Goal: Browse casually: Explore the website without a specific task or goal

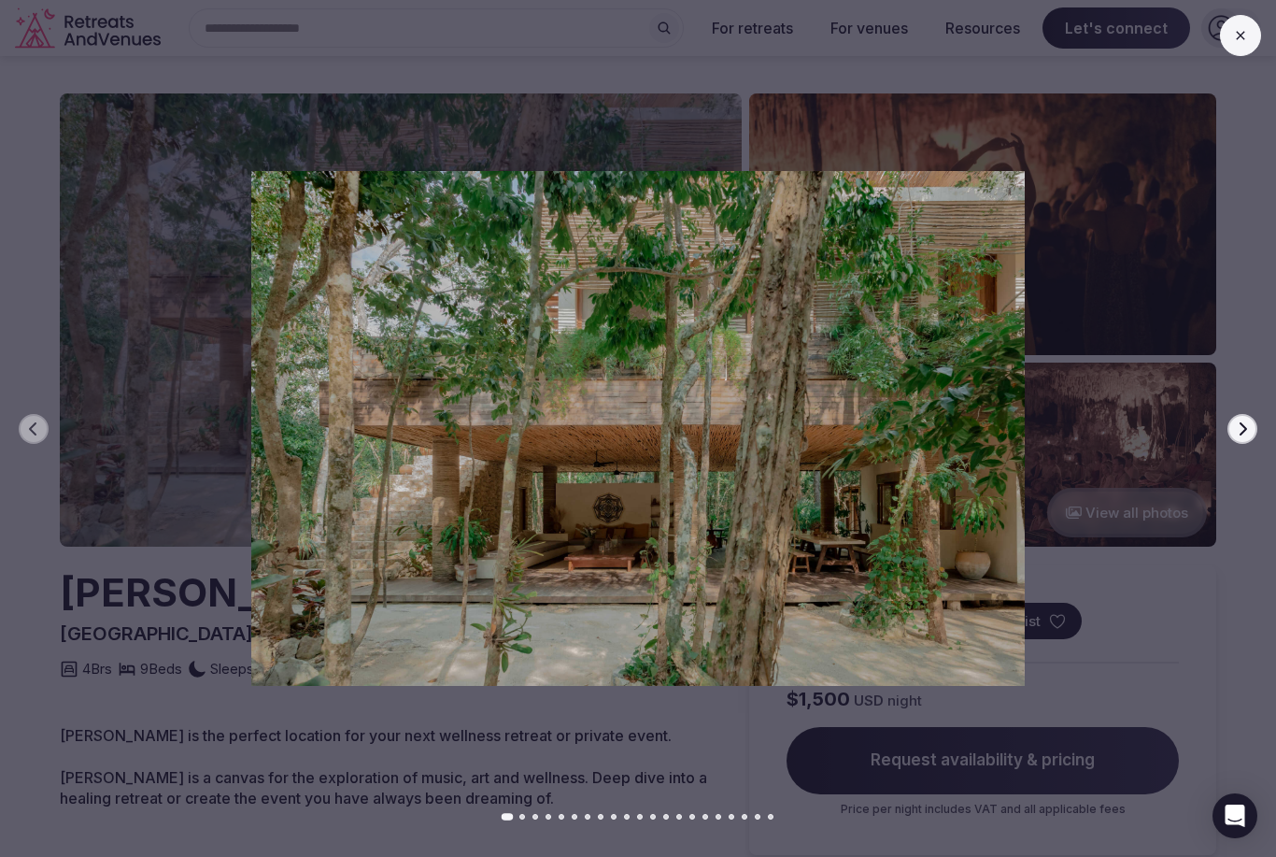
click at [1236, 416] on button "Next slide" at bounding box center [1243, 429] width 30 height 30
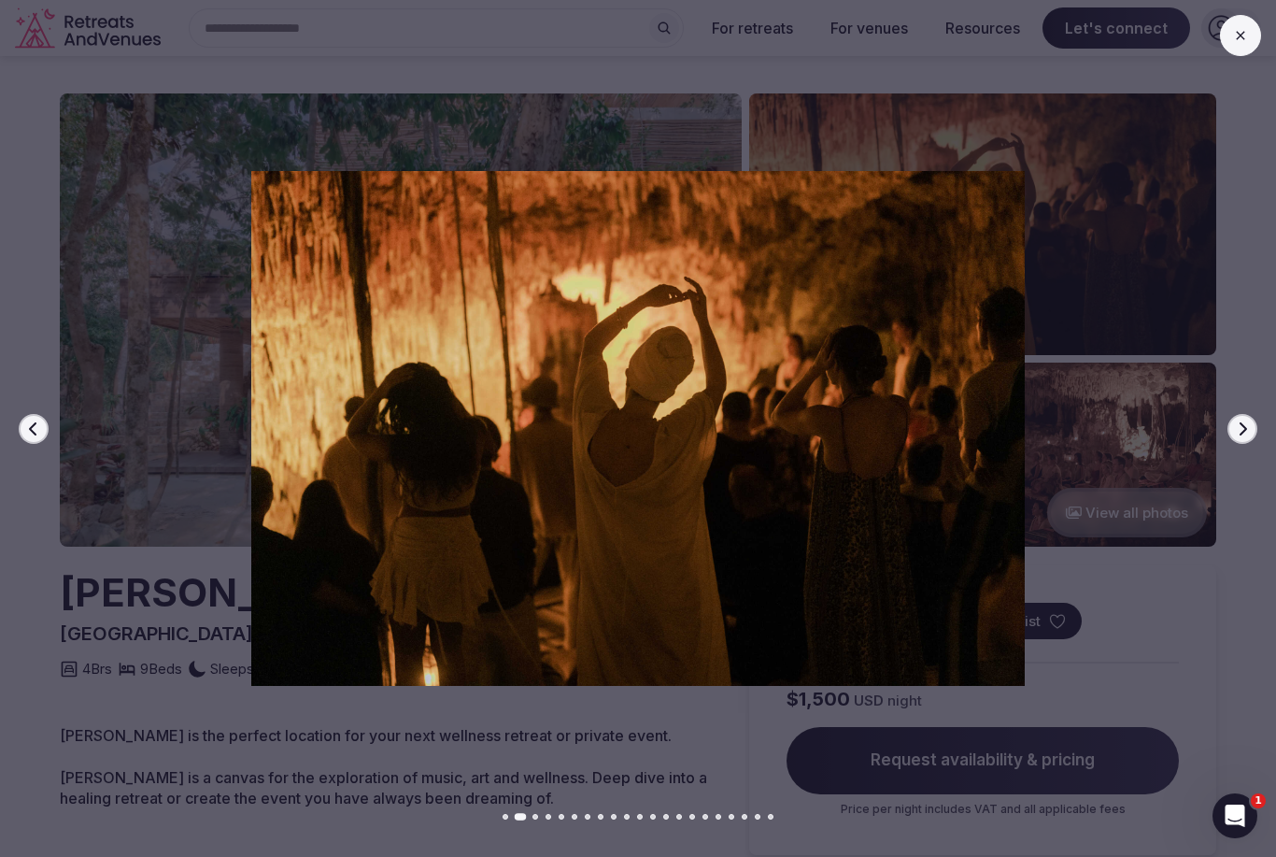
click at [1244, 428] on icon "button" at bounding box center [1242, 428] width 15 height 15
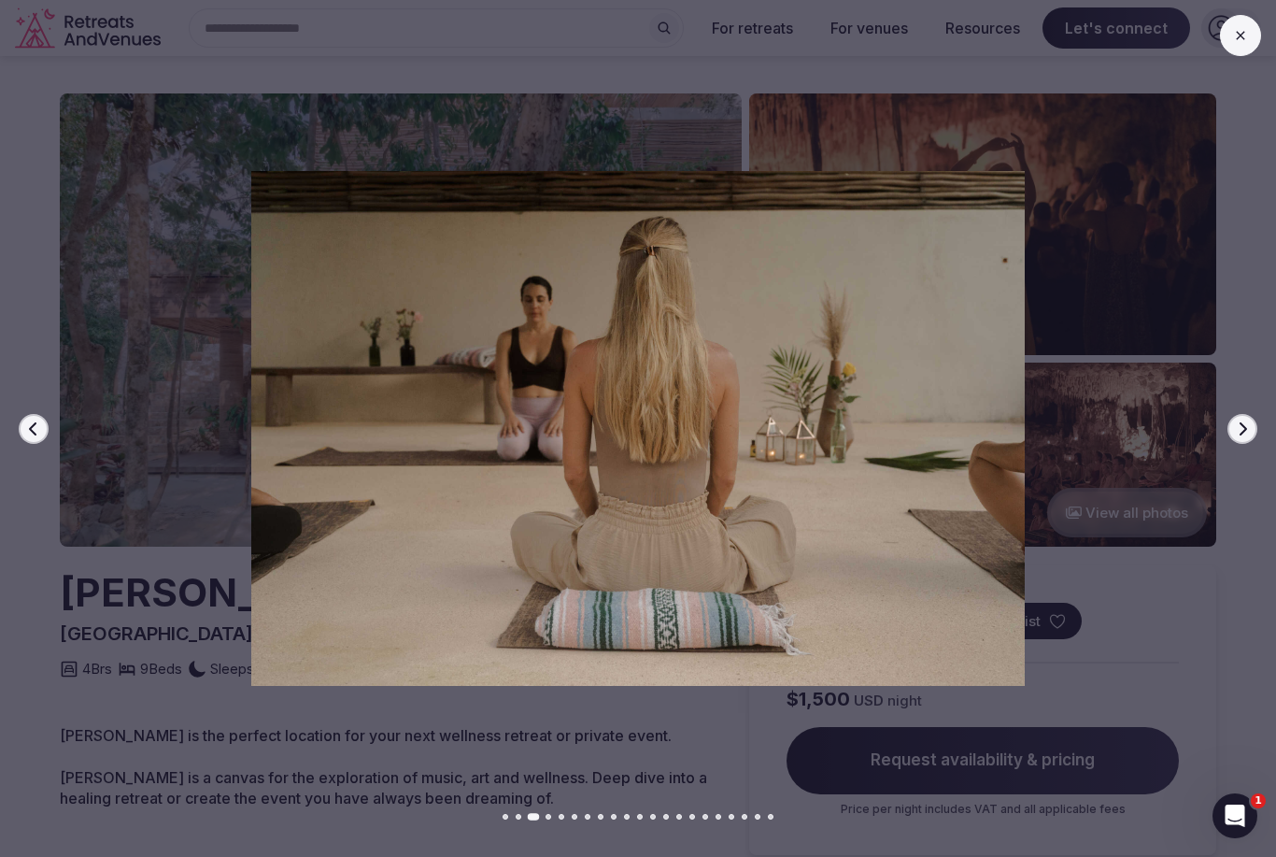
click at [41, 420] on button "Previous slide" at bounding box center [34, 429] width 30 height 30
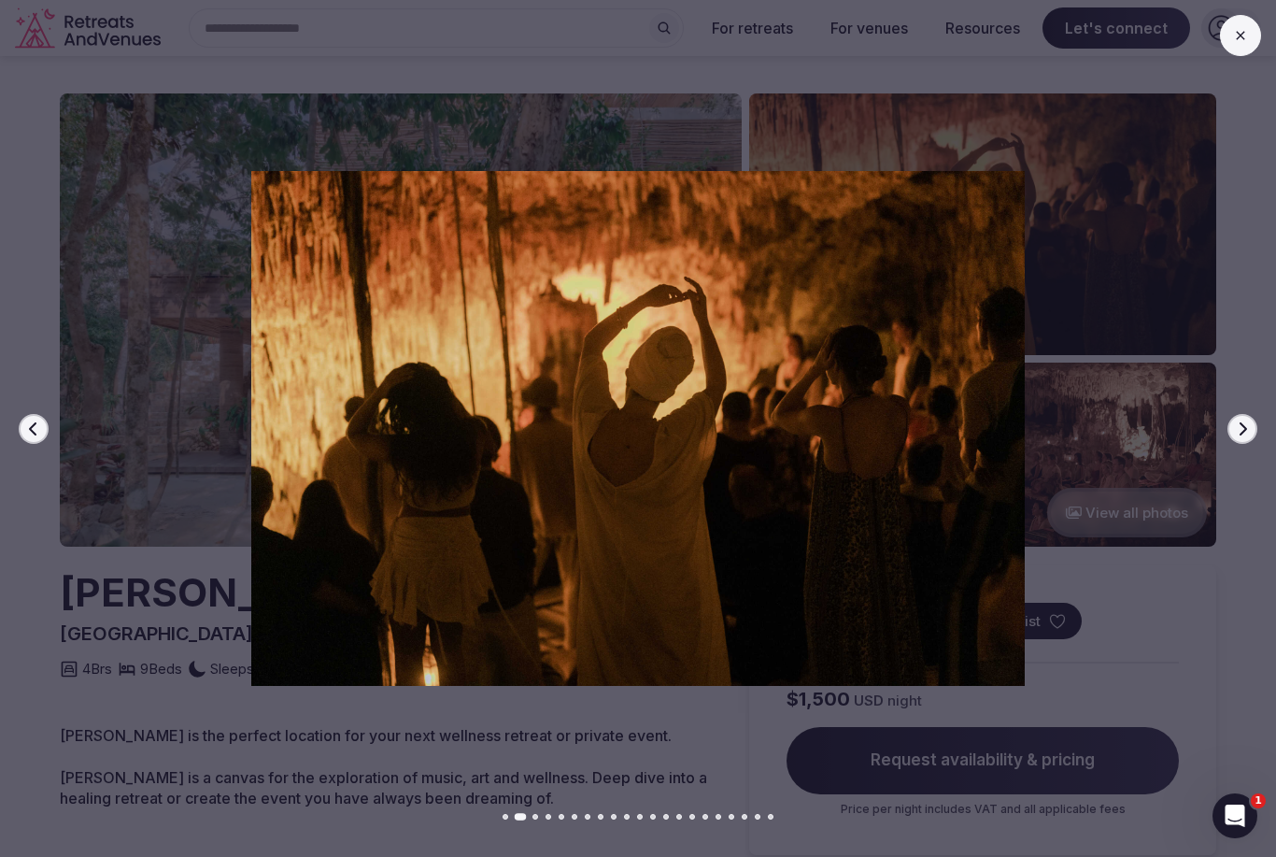
click at [1251, 441] on button "Next slide" at bounding box center [1243, 429] width 30 height 30
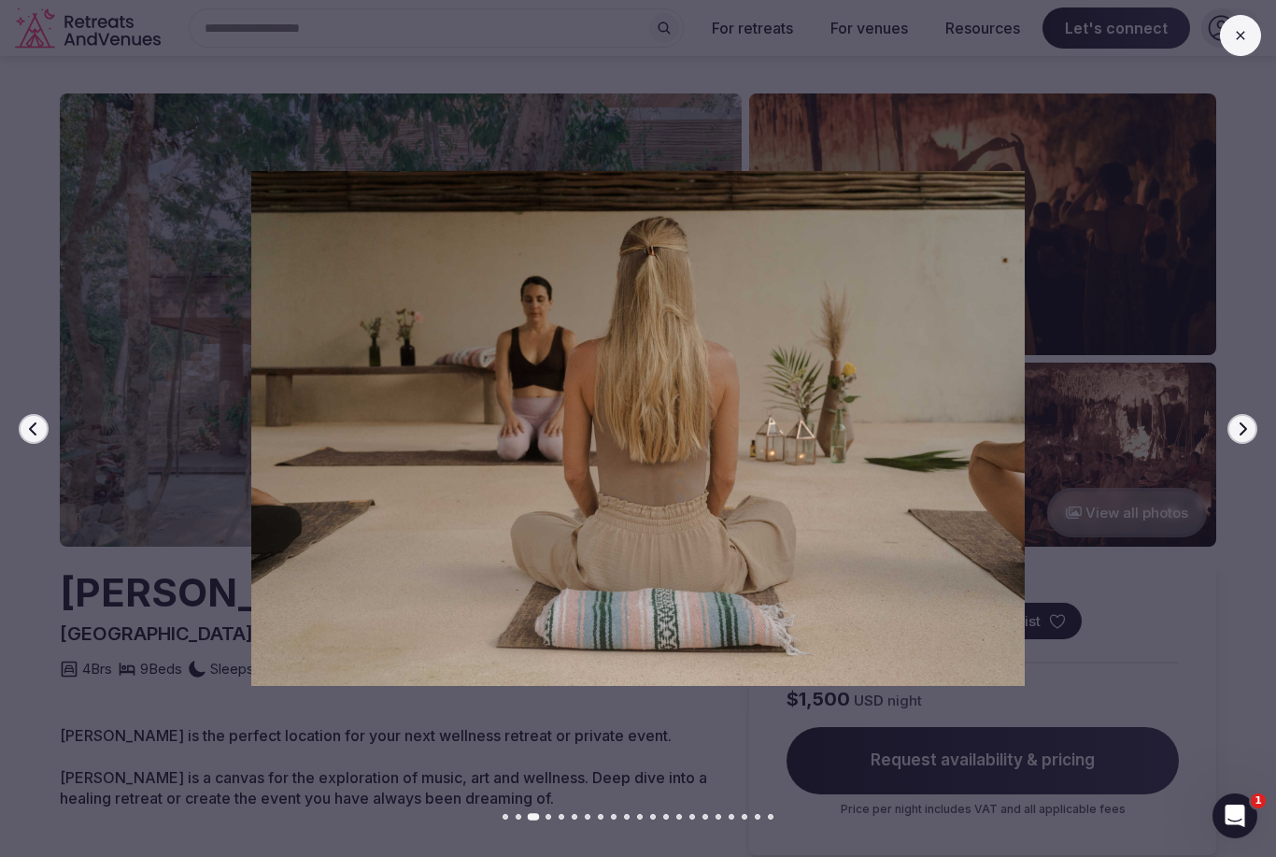
click at [1255, 442] on div at bounding box center [630, 428] width 1291 height 514
click at [1251, 428] on button "Next slide" at bounding box center [1243, 429] width 30 height 30
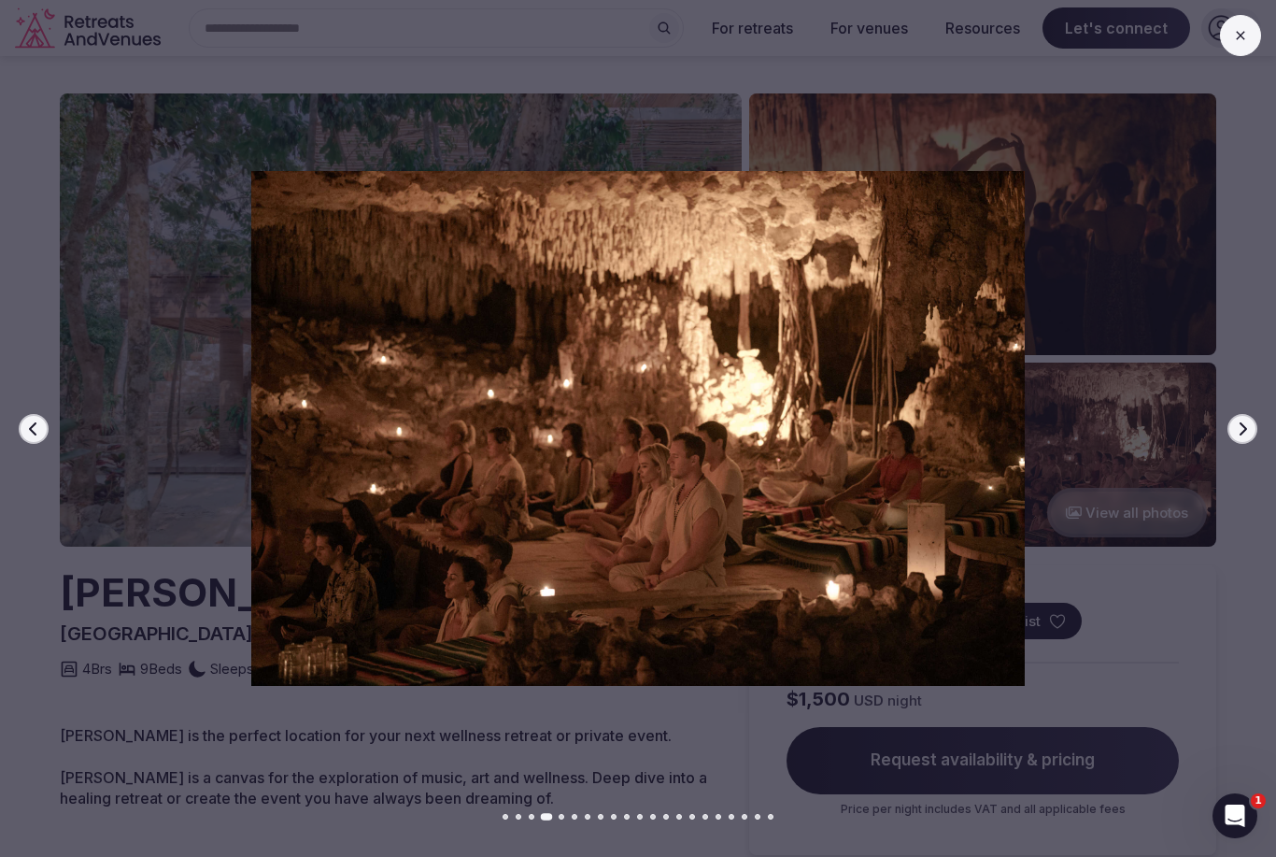
click at [1244, 433] on icon "button" at bounding box center [1242, 428] width 15 height 15
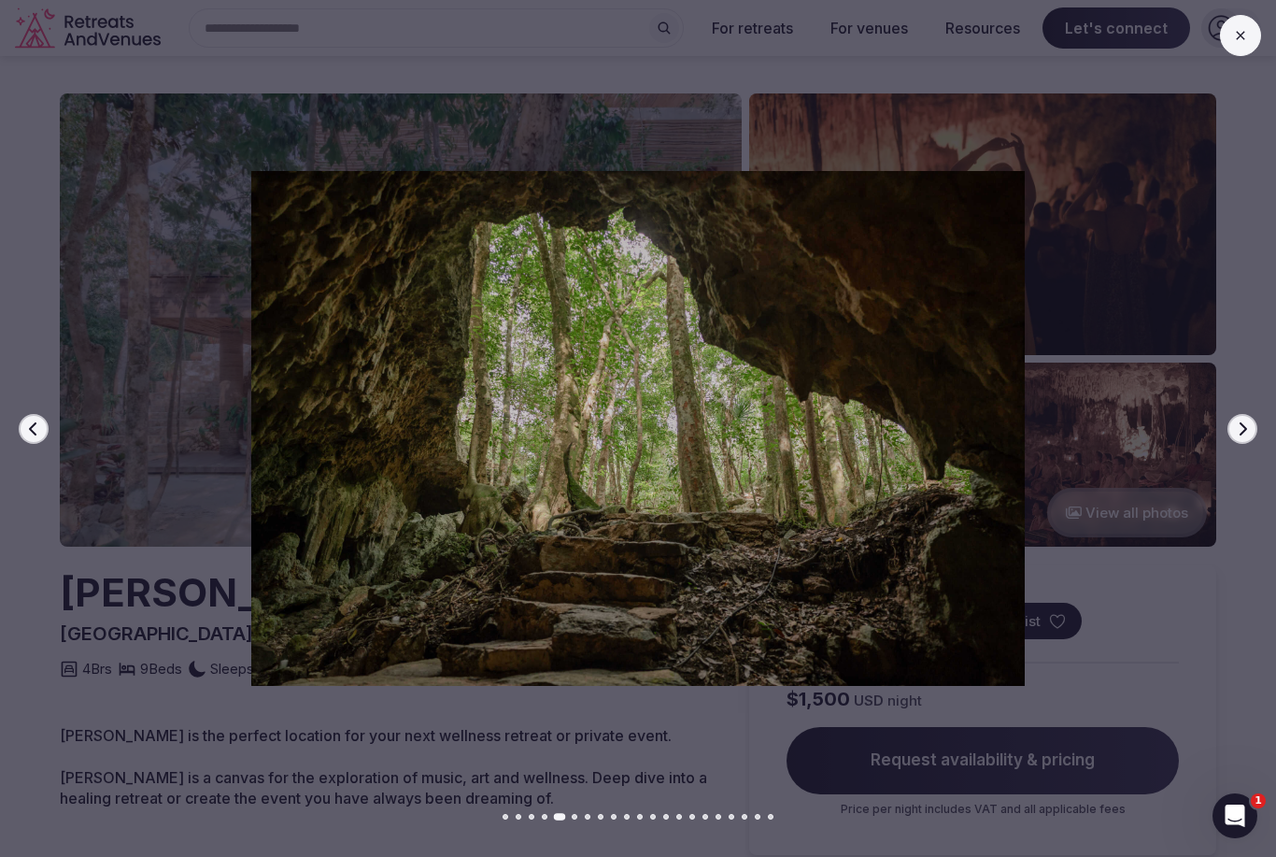
click at [8, 428] on div at bounding box center [630, 428] width 1291 height 514
click at [35, 434] on icon "button" at bounding box center [33, 428] width 15 height 15
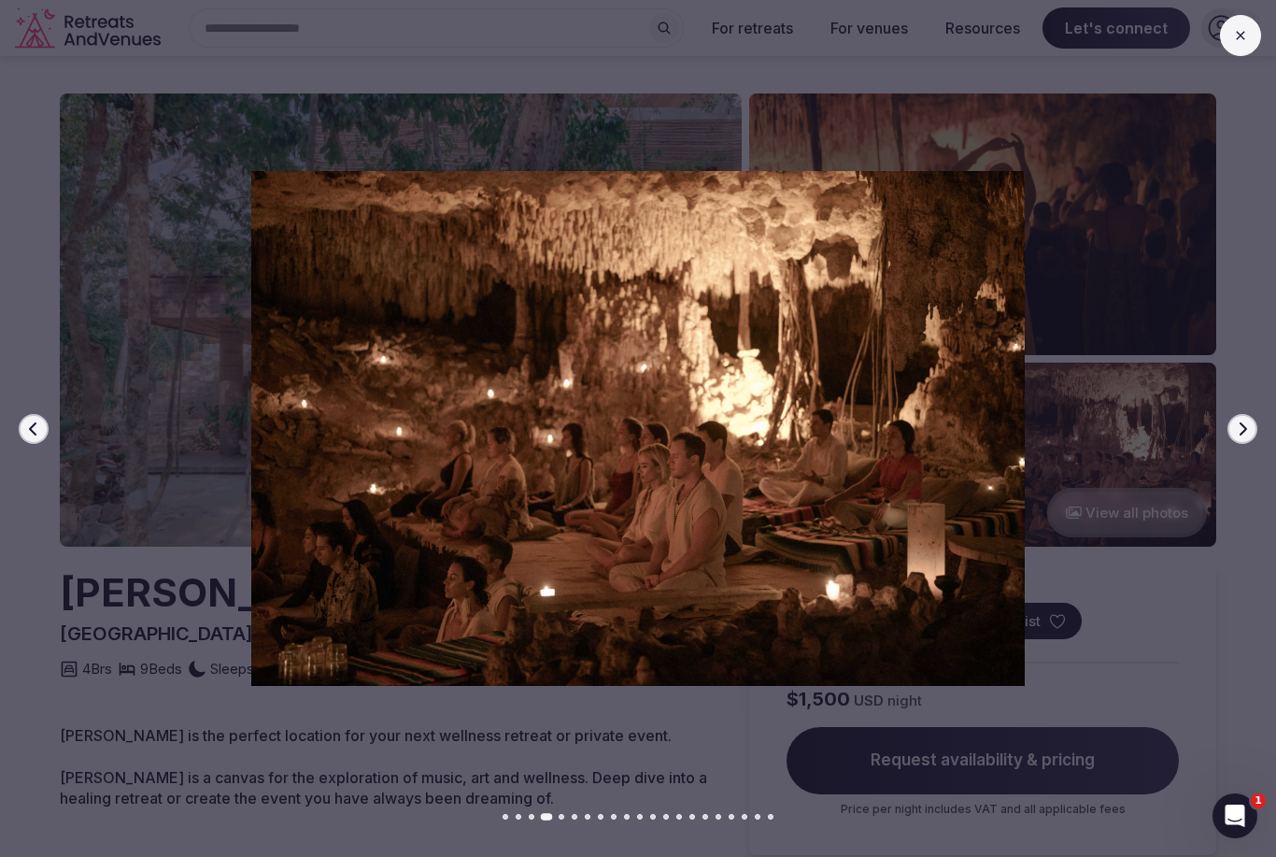
click at [33, 420] on button "Previous slide" at bounding box center [34, 429] width 30 height 30
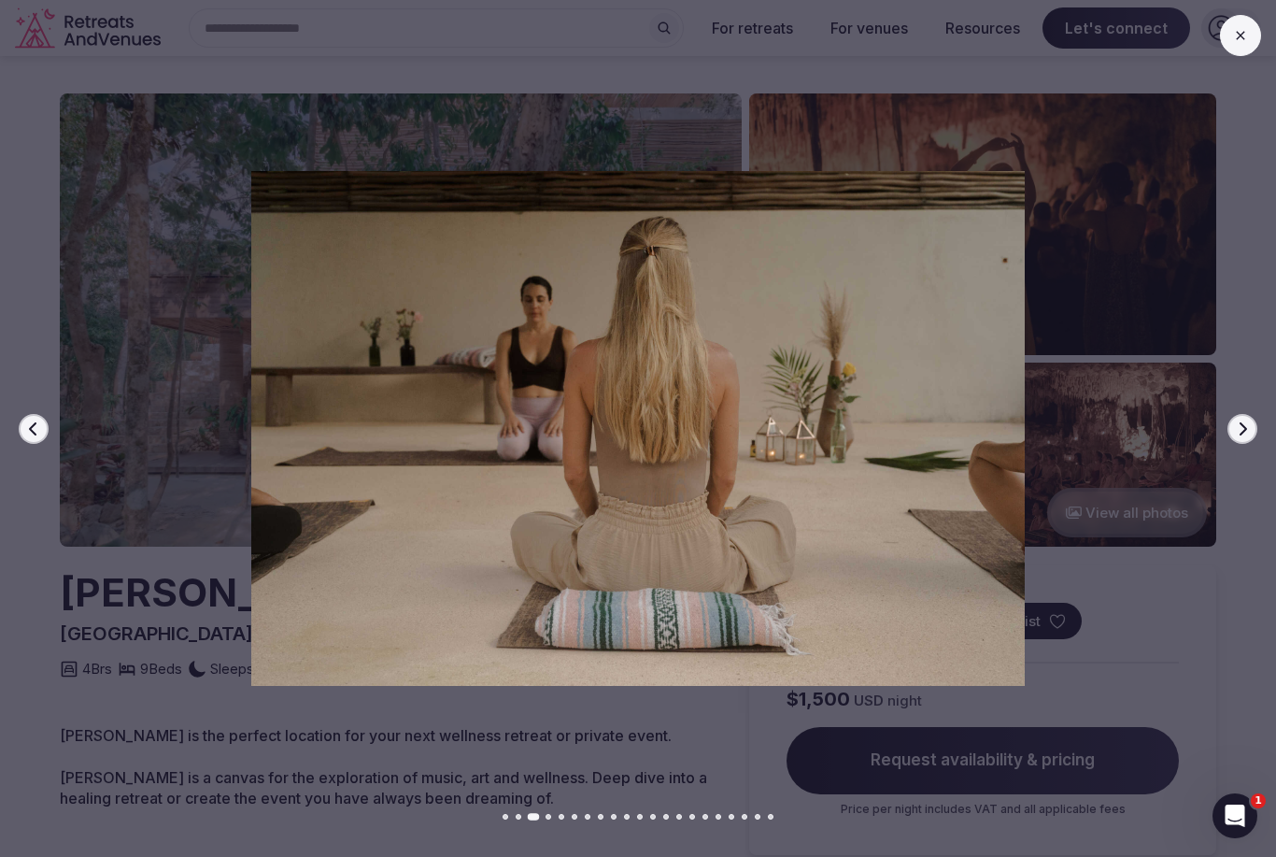
click at [40, 434] on icon "button" at bounding box center [33, 428] width 15 height 15
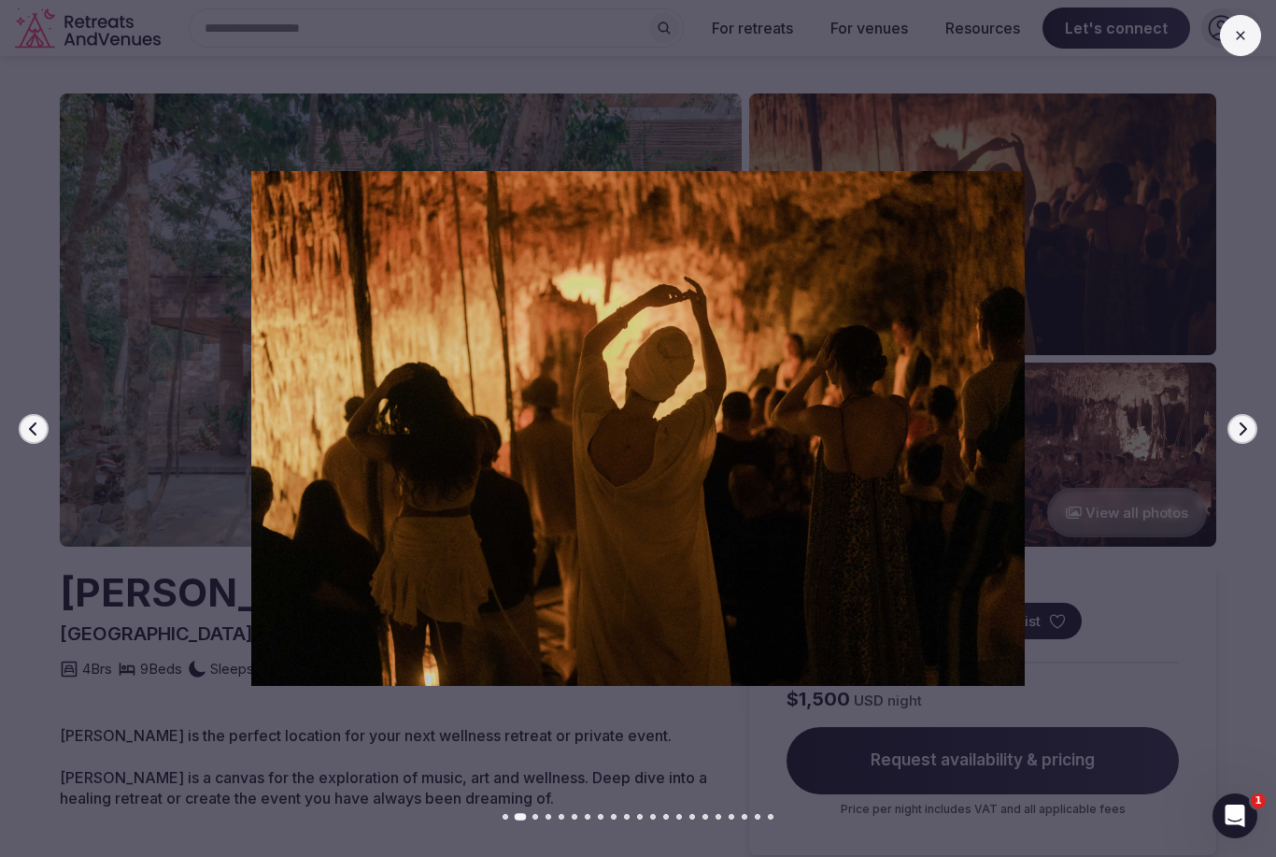
click at [43, 425] on button "Previous slide" at bounding box center [34, 429] width 30 height 30
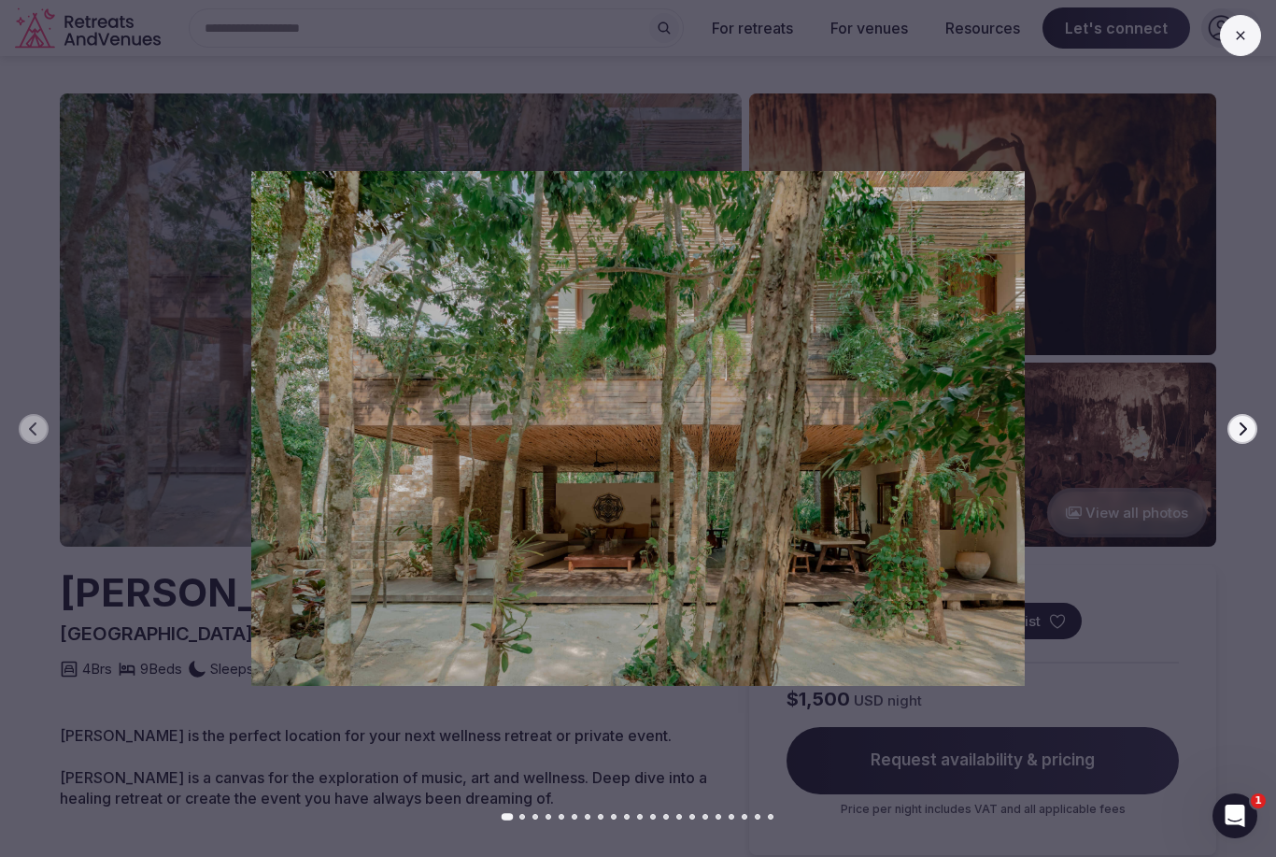
click at [1244, 433] on icon "button" at bounding box center [1242, 428] width 15 height 15
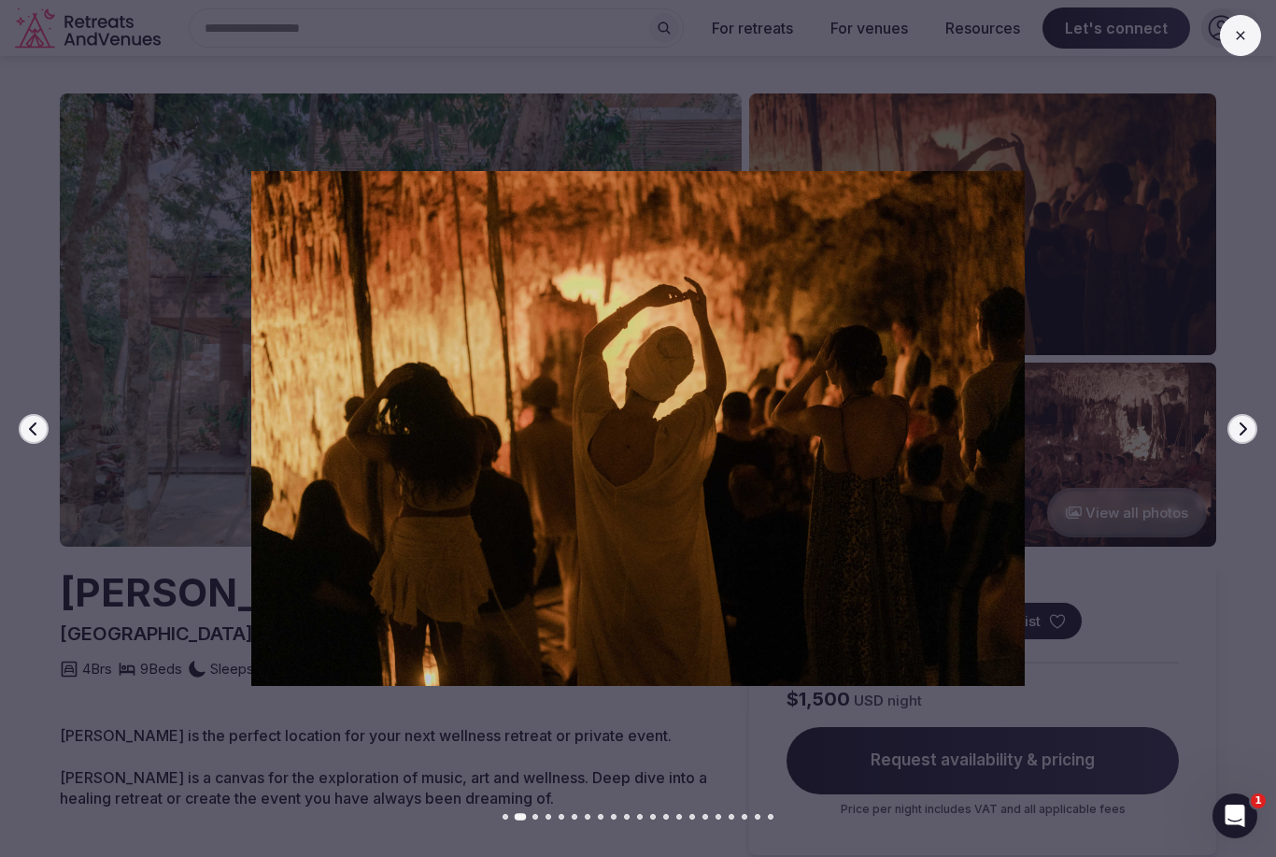
click at [1242, 430] on icon "button" at bounding box center [1242, 428] width 15 height 15
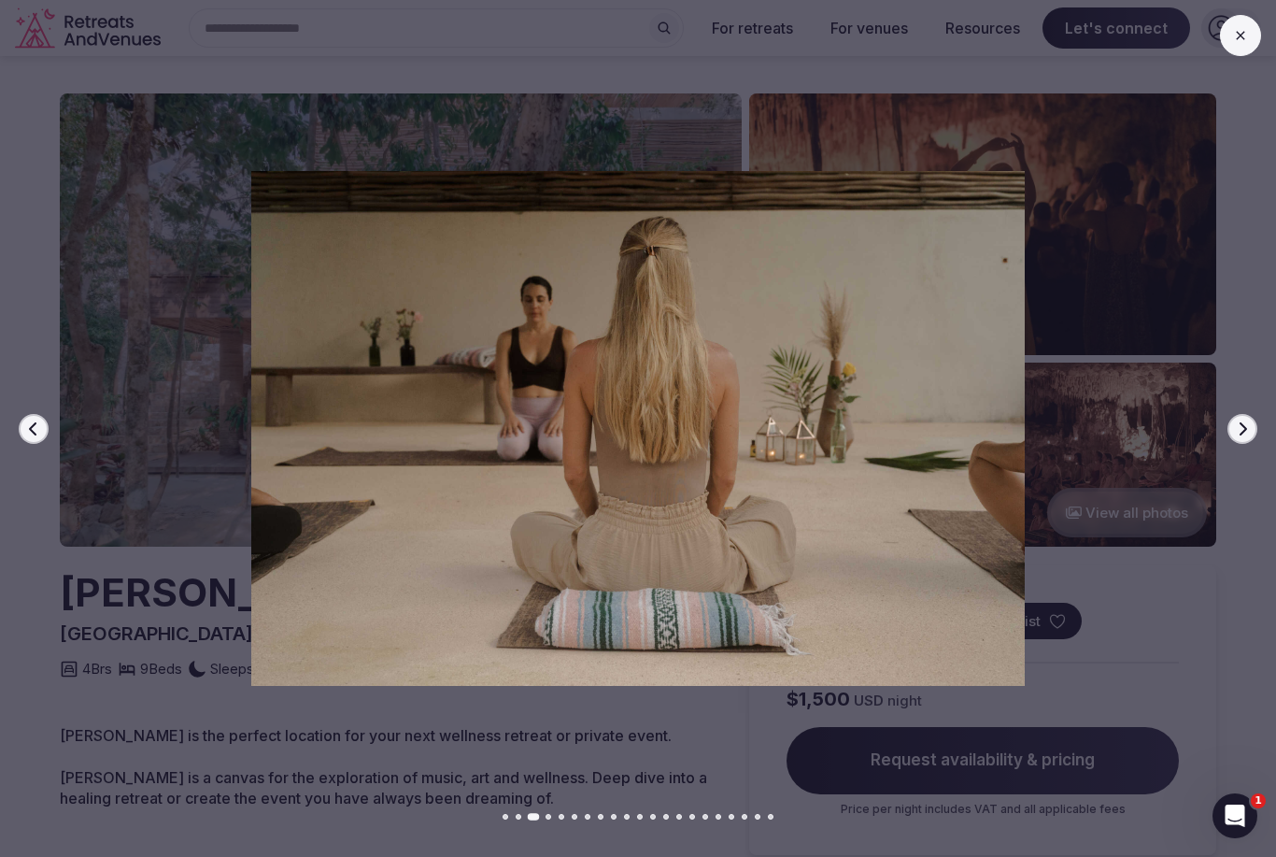
click at [1231, 439] on button "Next slide" at bounding box center [1243, 429] width 30 height 30
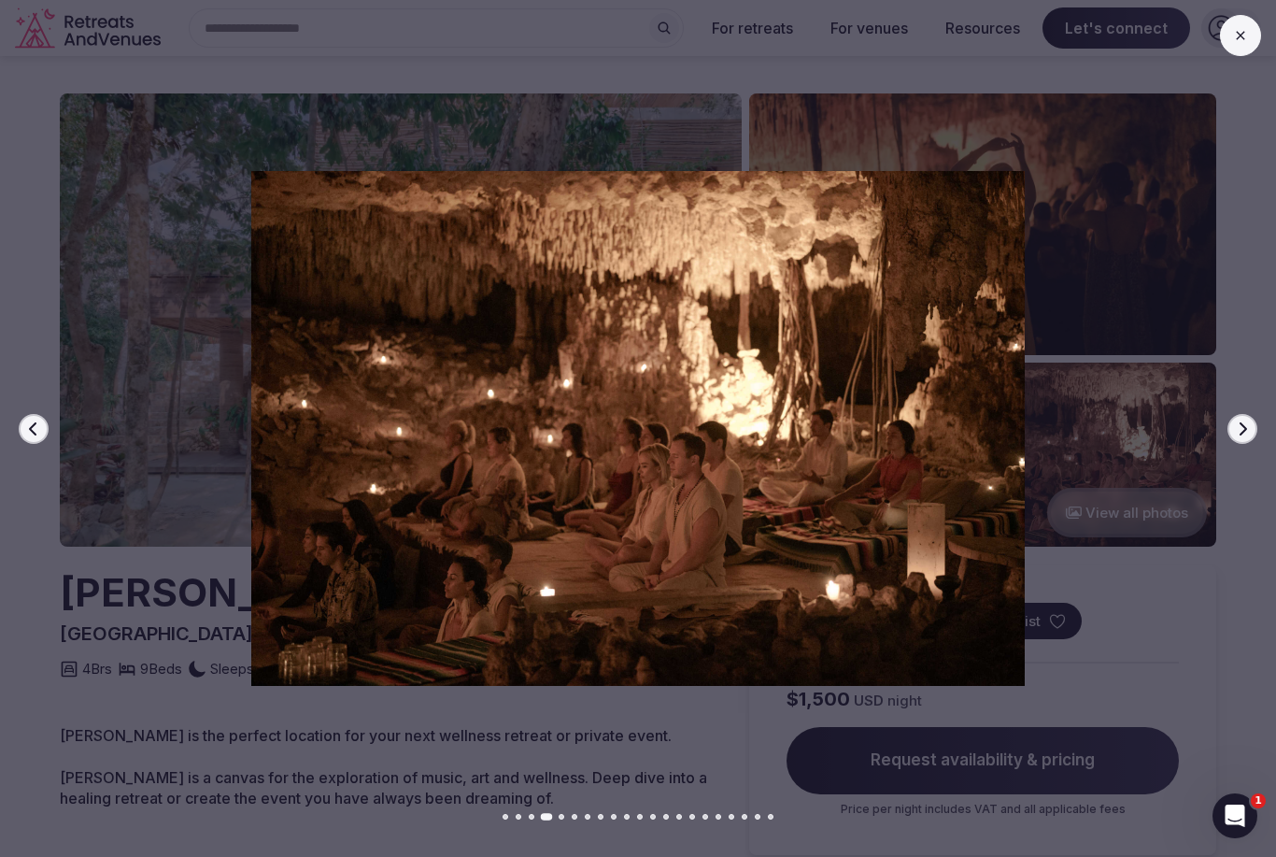
click at [1239, 434] on icon "button" at bounding box center [1242, 428] width 15 height 15
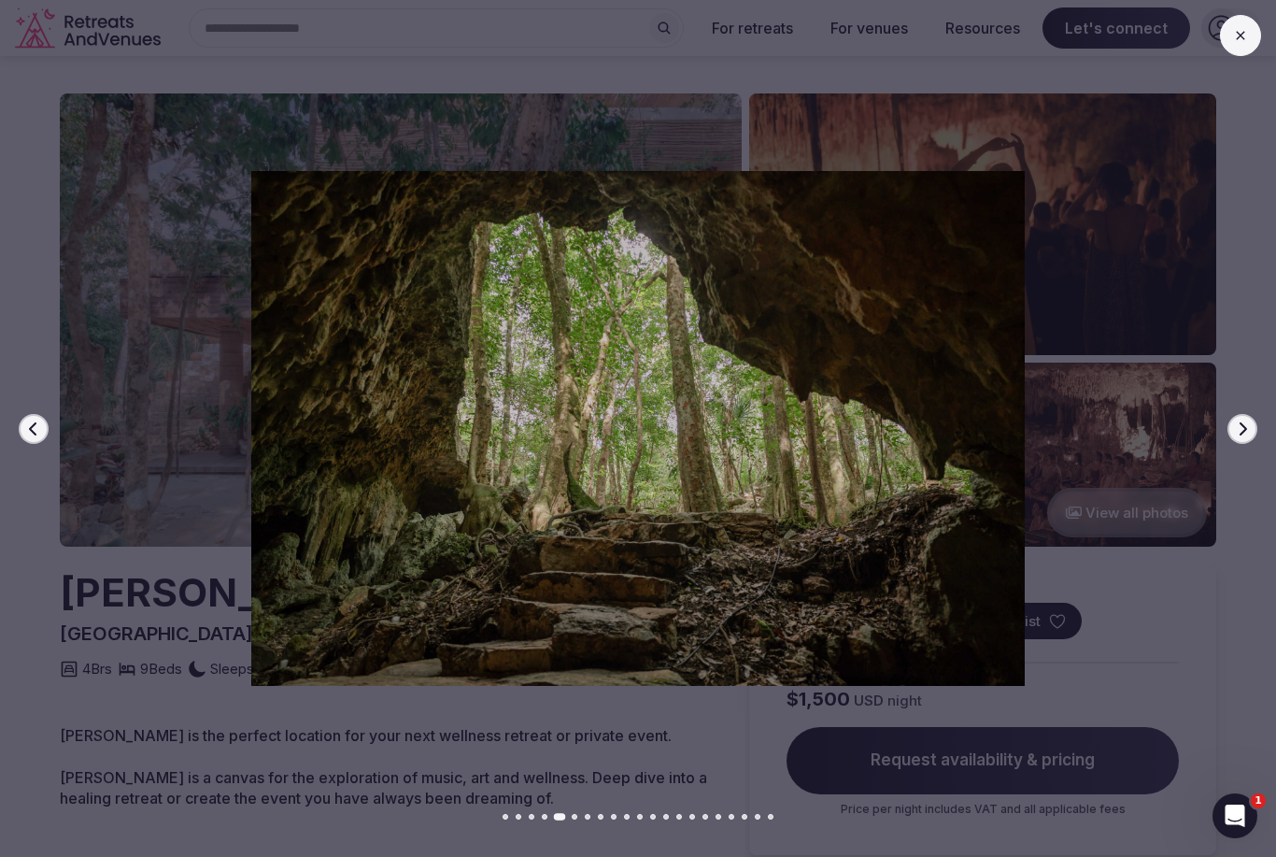
click at [1264, 426] on div at bounding box center [630, 428] width 1291 height 514
click at [1242, 422] on icon "button" at bounding box center [1242, 428] width 15 height 15
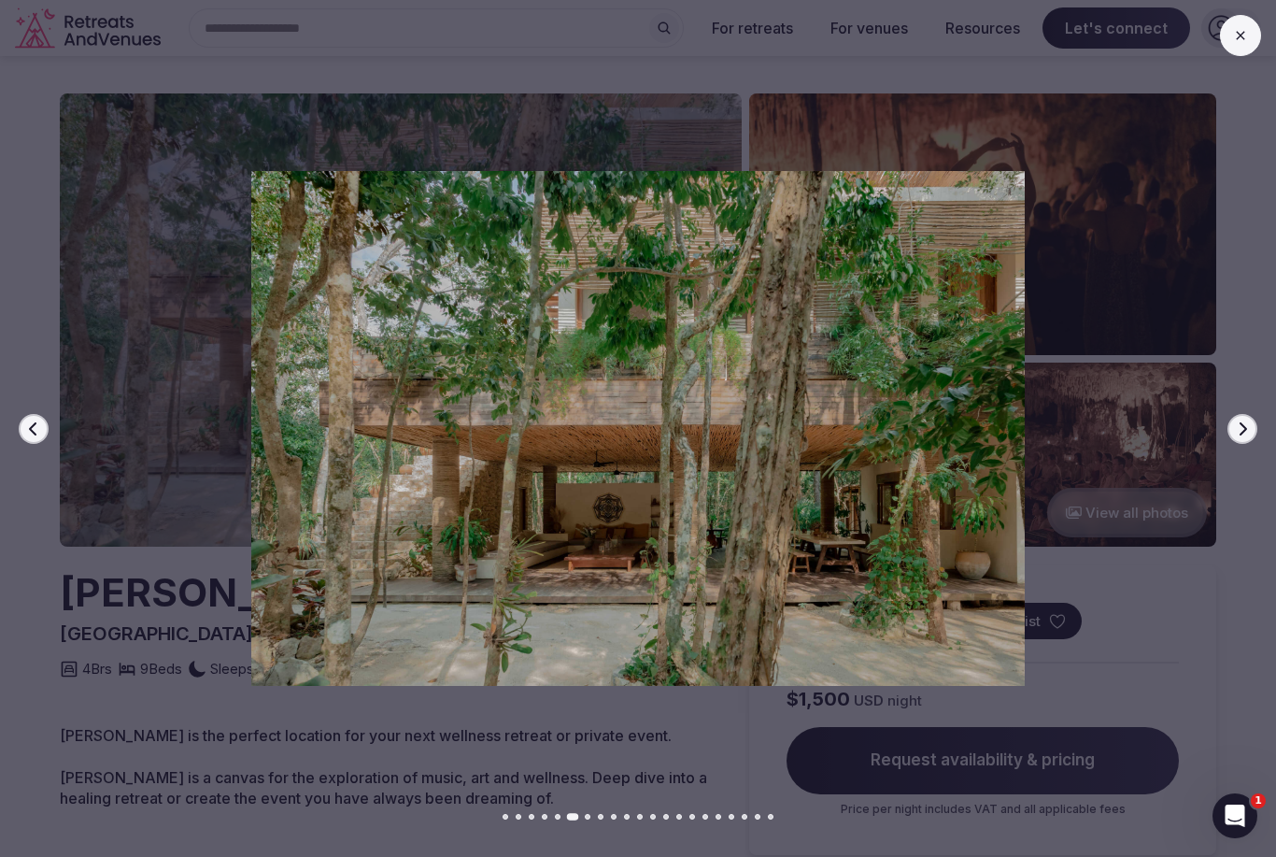
click at [1246, 437] on button "Next slide" at bounding box center [1243, 429] width 30 height 30
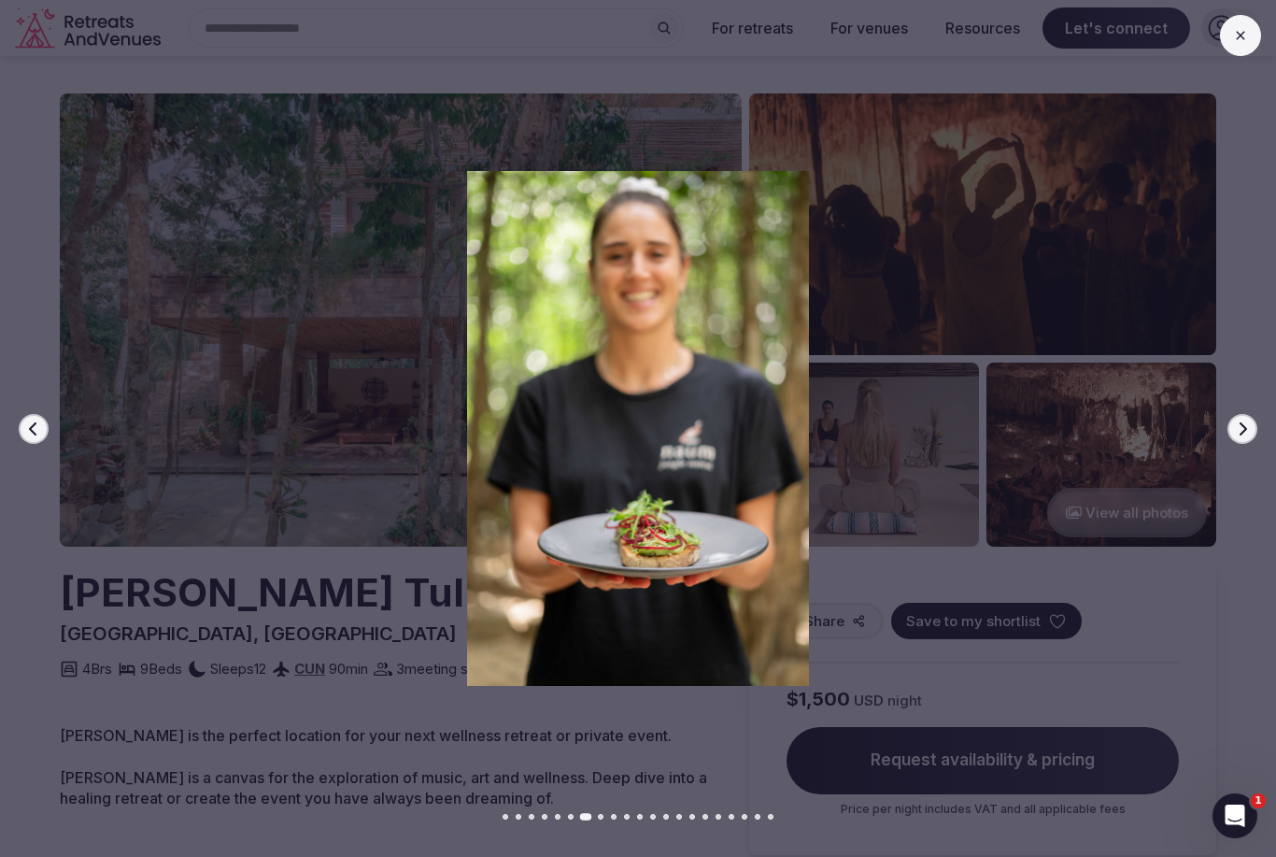
click at [1231, 441] on div at bounding box center [630, 428] width 1291 height 514
click at [1235, 439] on button "Next slide" at bounding box center [1243, 429] width 30 height 30
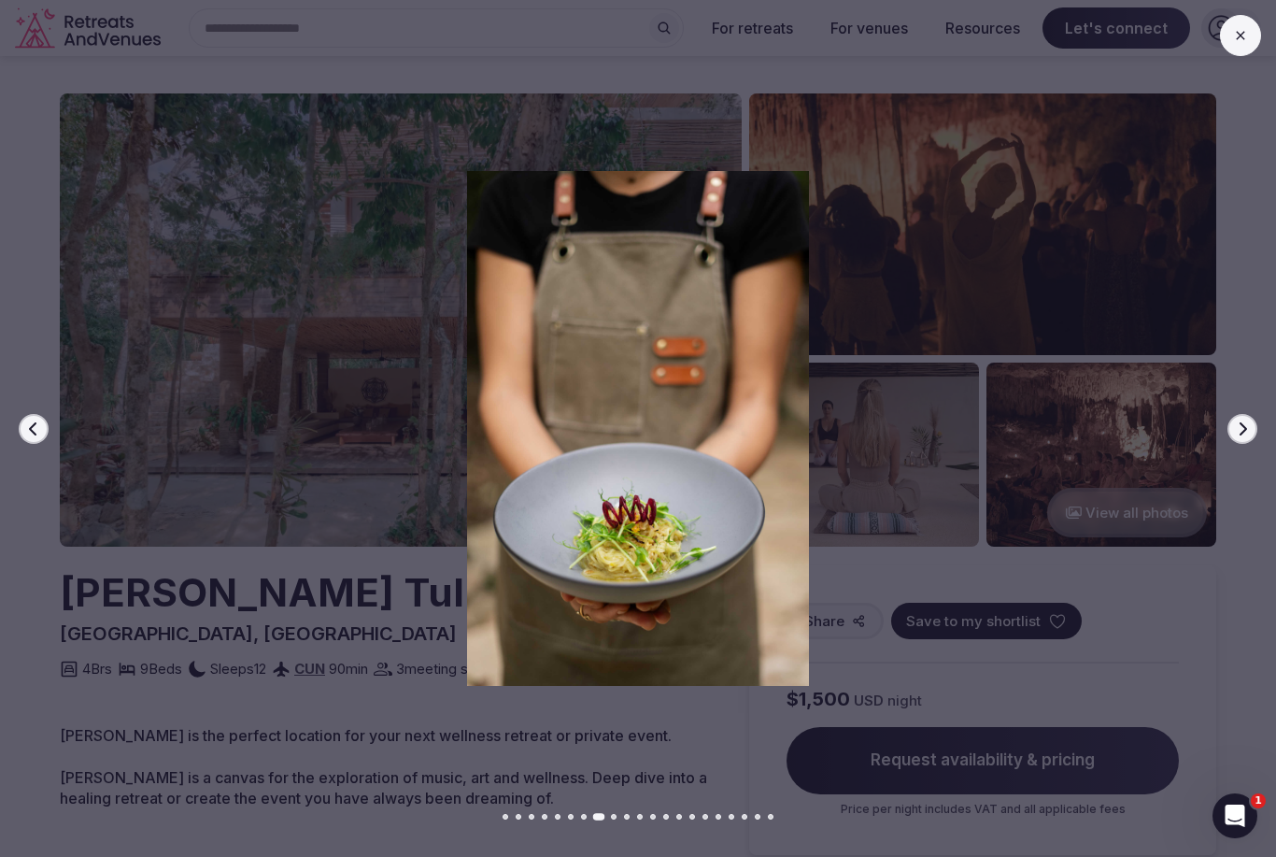
click at [1236, 433] on icon "button" at bounding box center [1242, 428] width 15 height 15
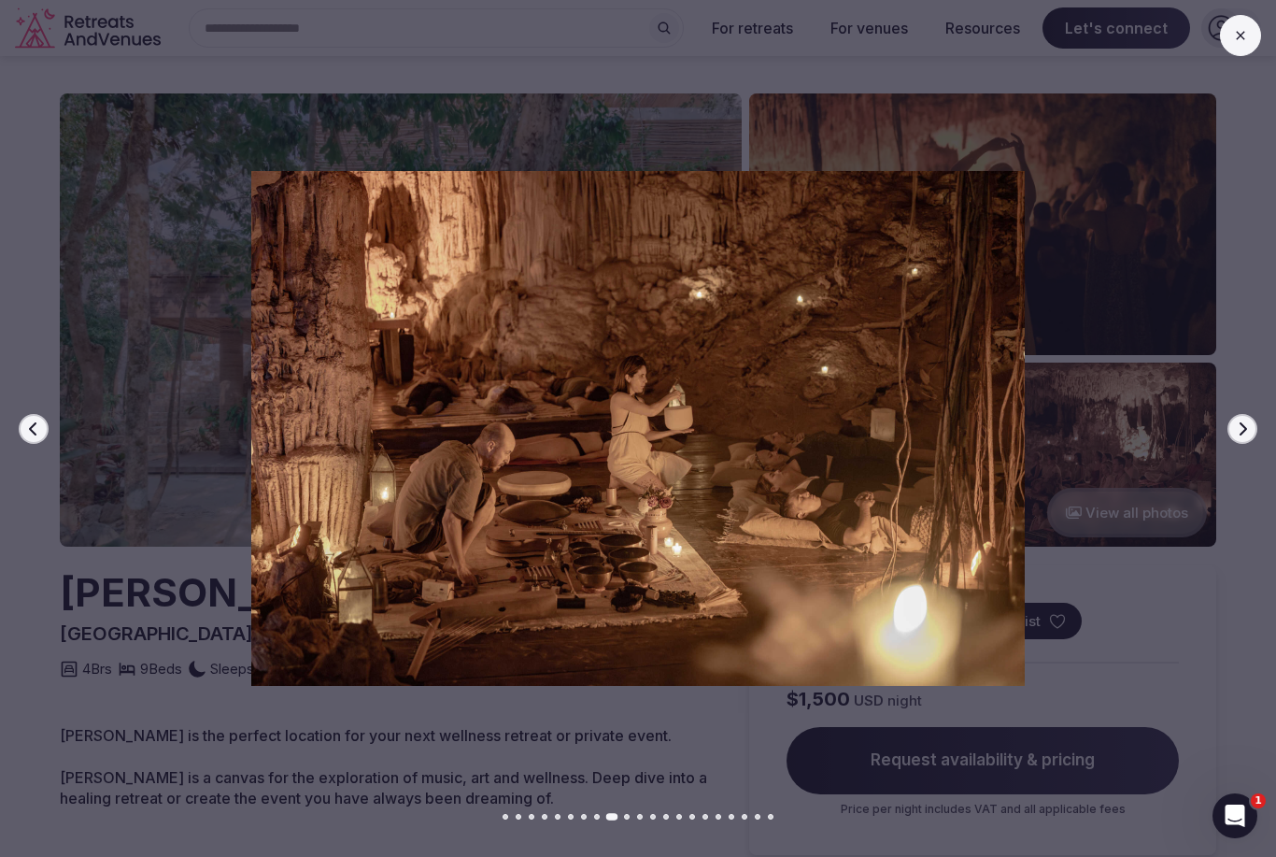
click at [1236, 434] on icon "button" at bounding box center [1242, 428] width 15 height 15
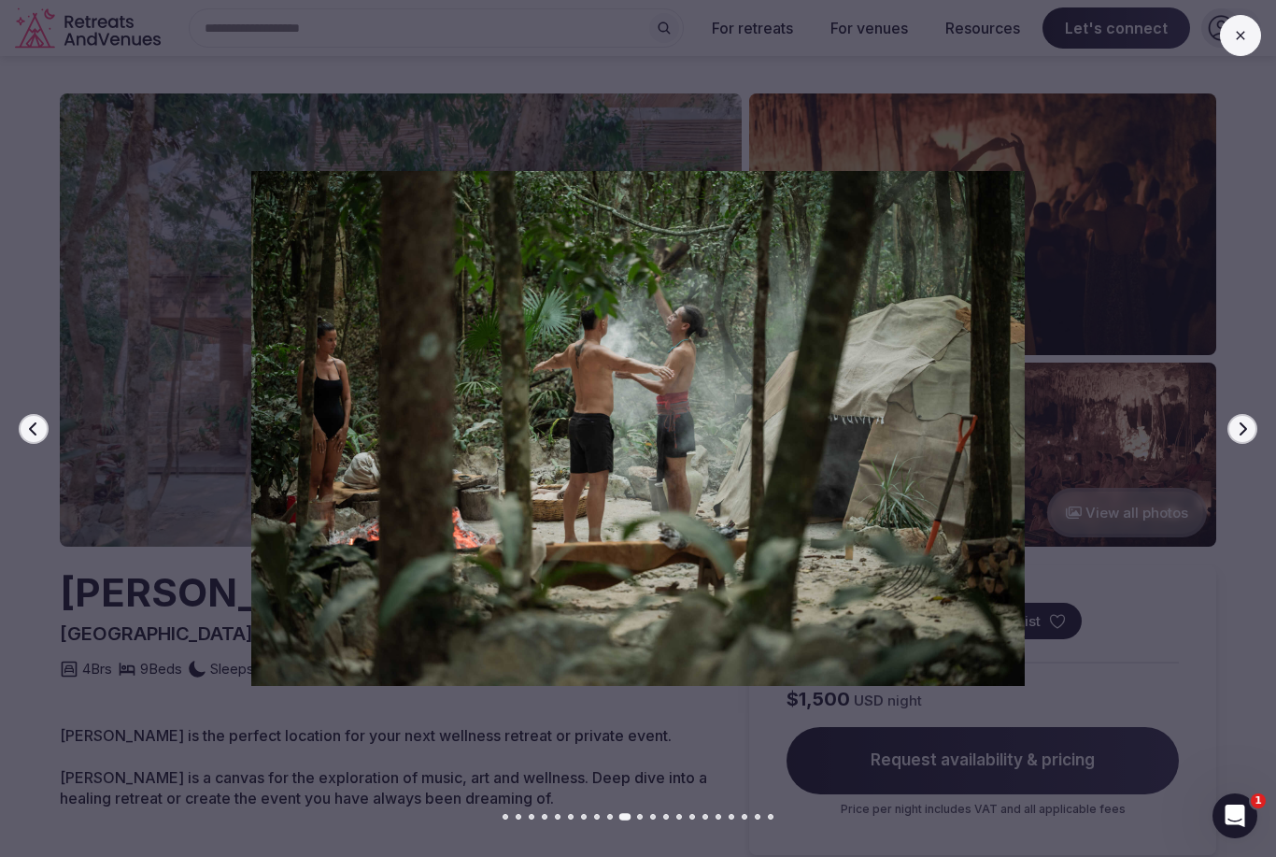
click at [1235, 433] on icon "button" at bounding box center [1242, 428] width 15 height 15
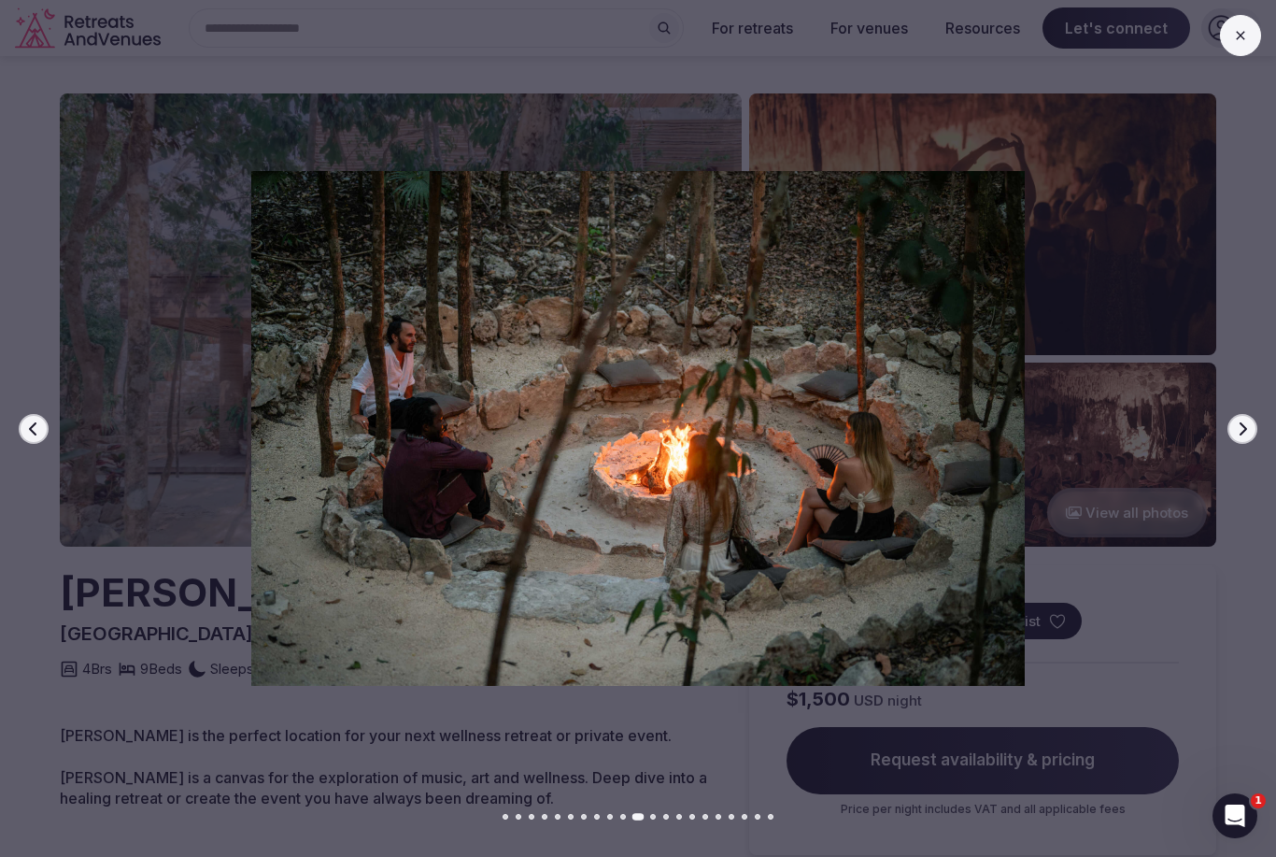
click at [1242, 433] on icon "button" at bounding box center [1243, 427] width 7 height 13
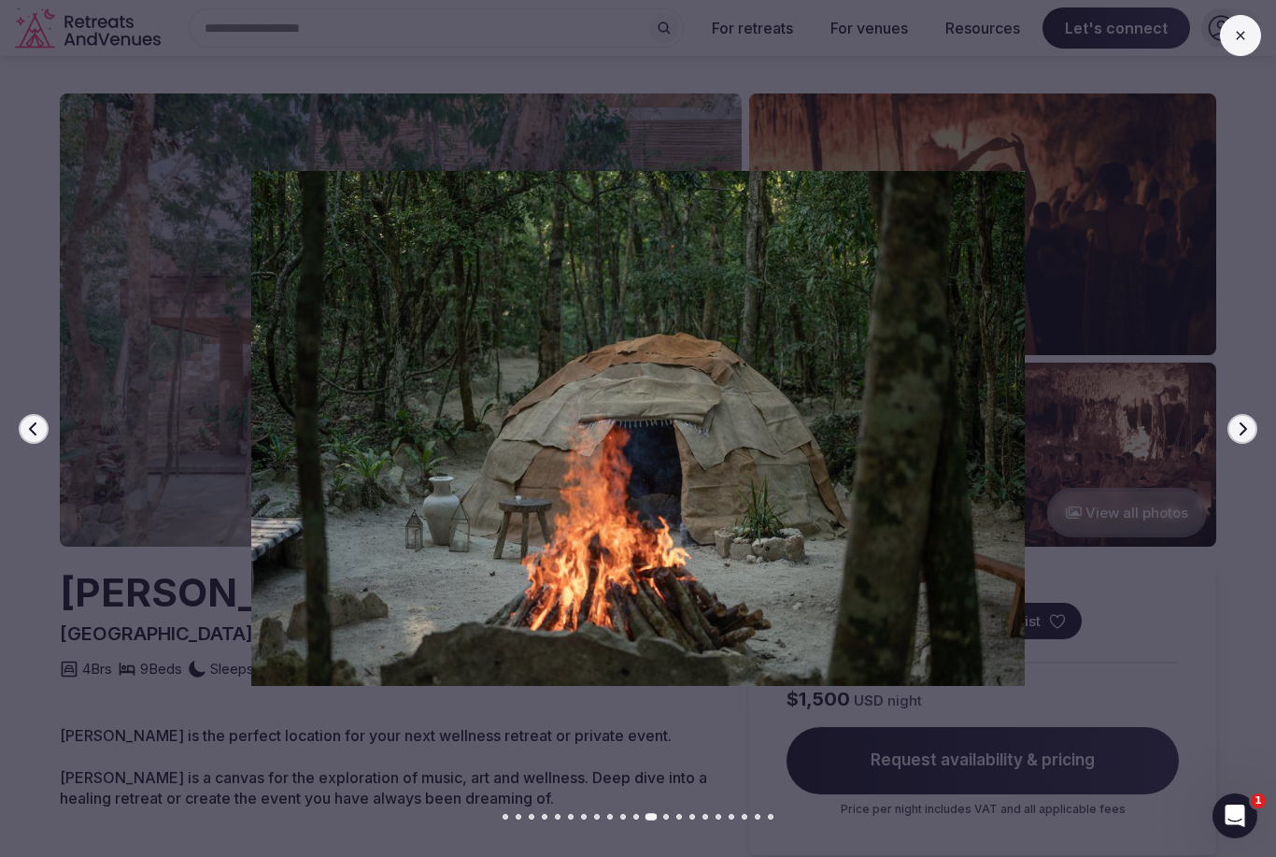
click at [1231, 435] on button "Next slide" at bounding box center [1243, 429] width 30 height 30
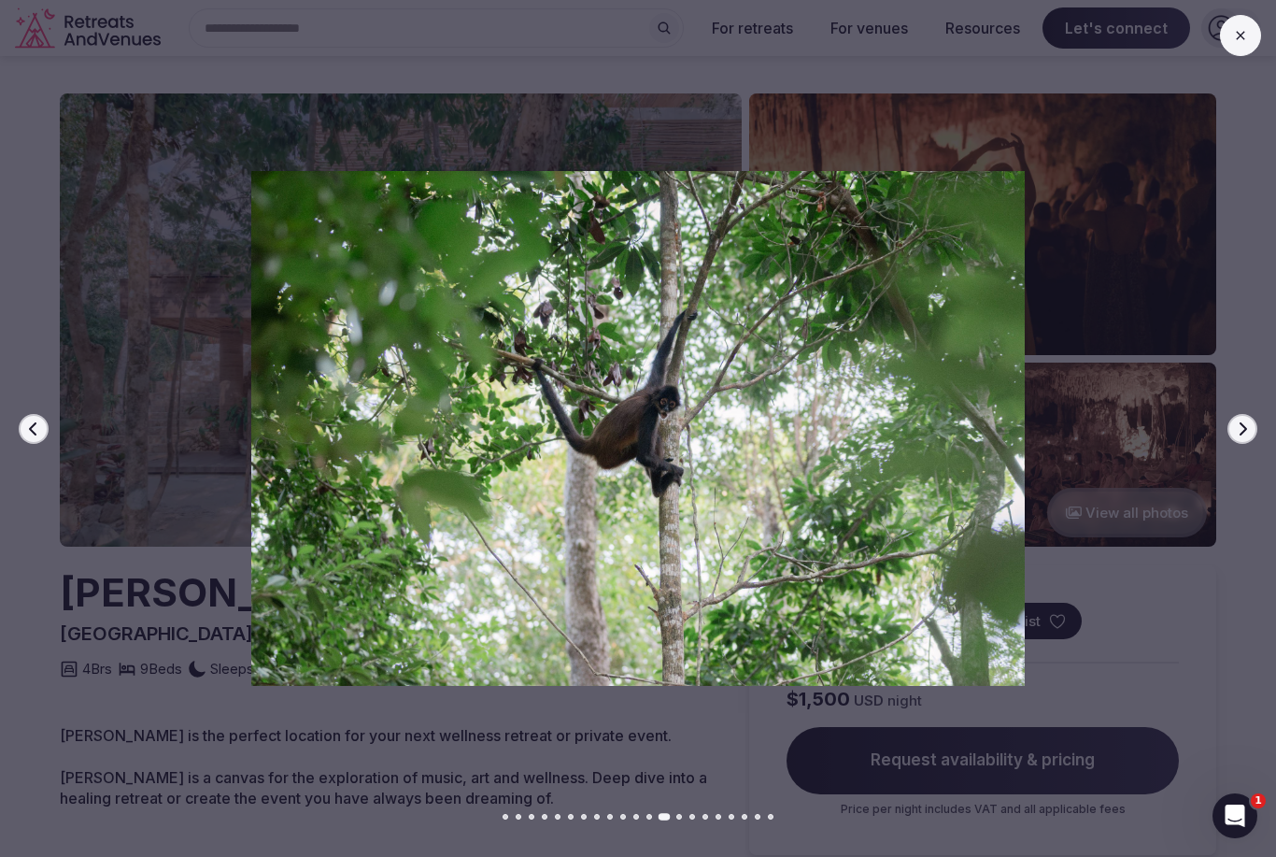
click at [1234, 437] on button "Next slide" at bounding box center [1243, 429] width 30 height 30
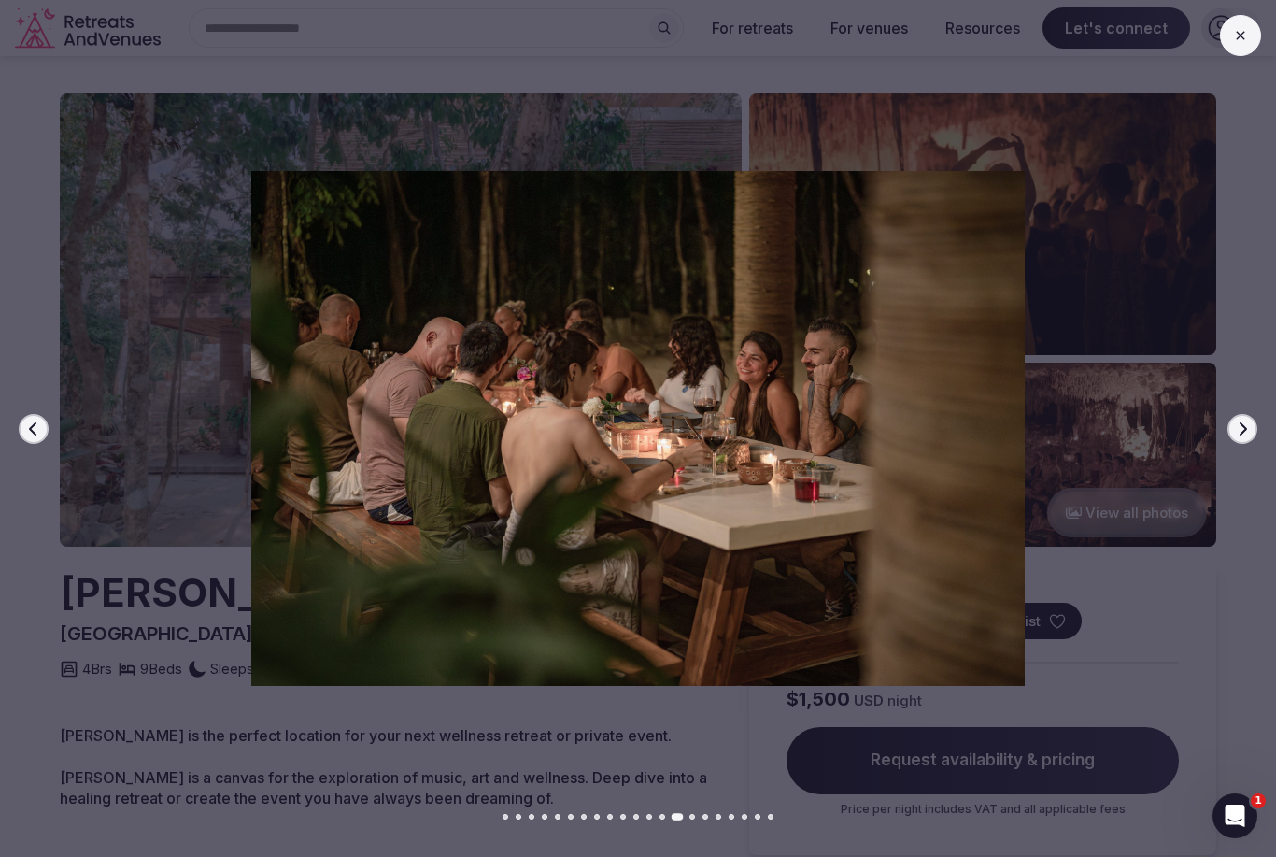
click at [1251, 431] on button "Next slide" at bounding box center [1243, 429] width 30 height 30
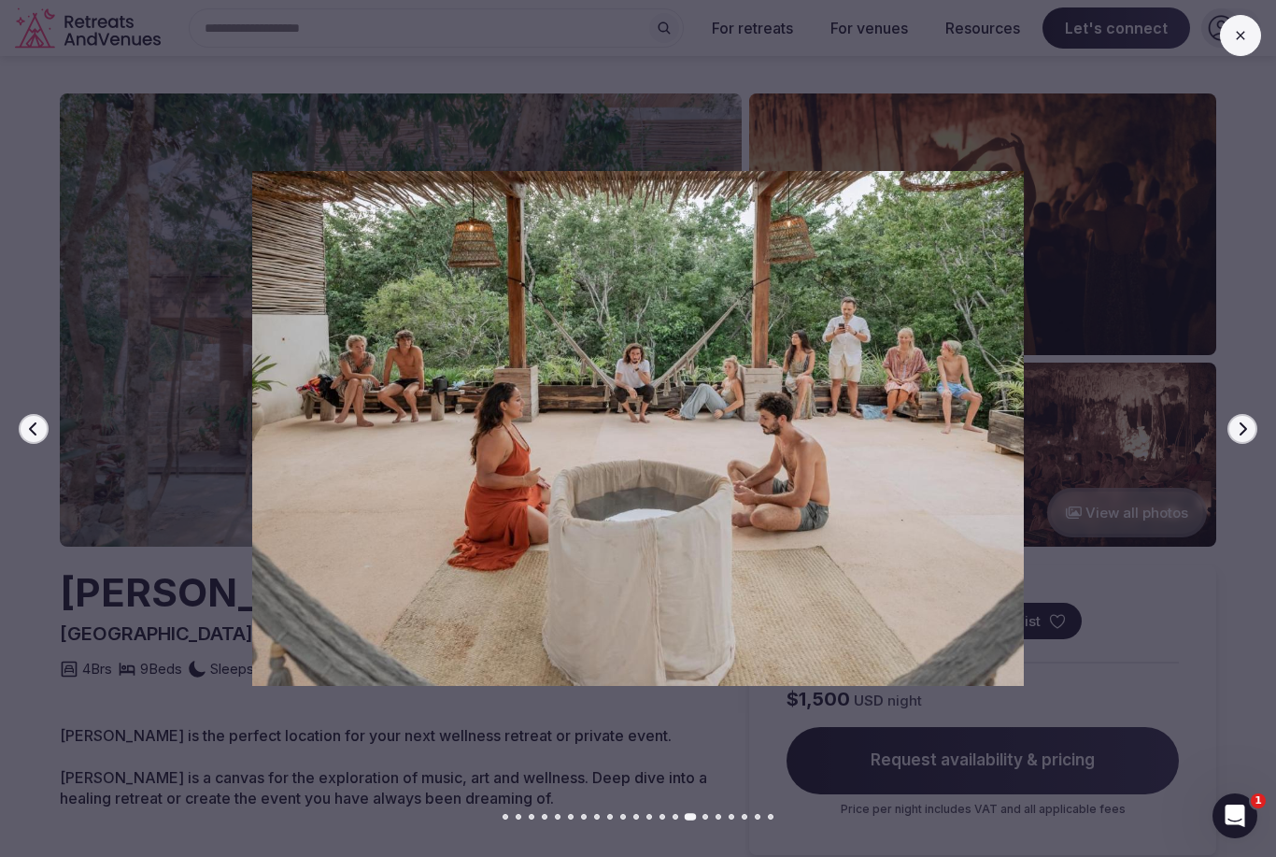
click at [1246, 433] on icon "button" at bounding box center [1242, 428] width 15 height 15
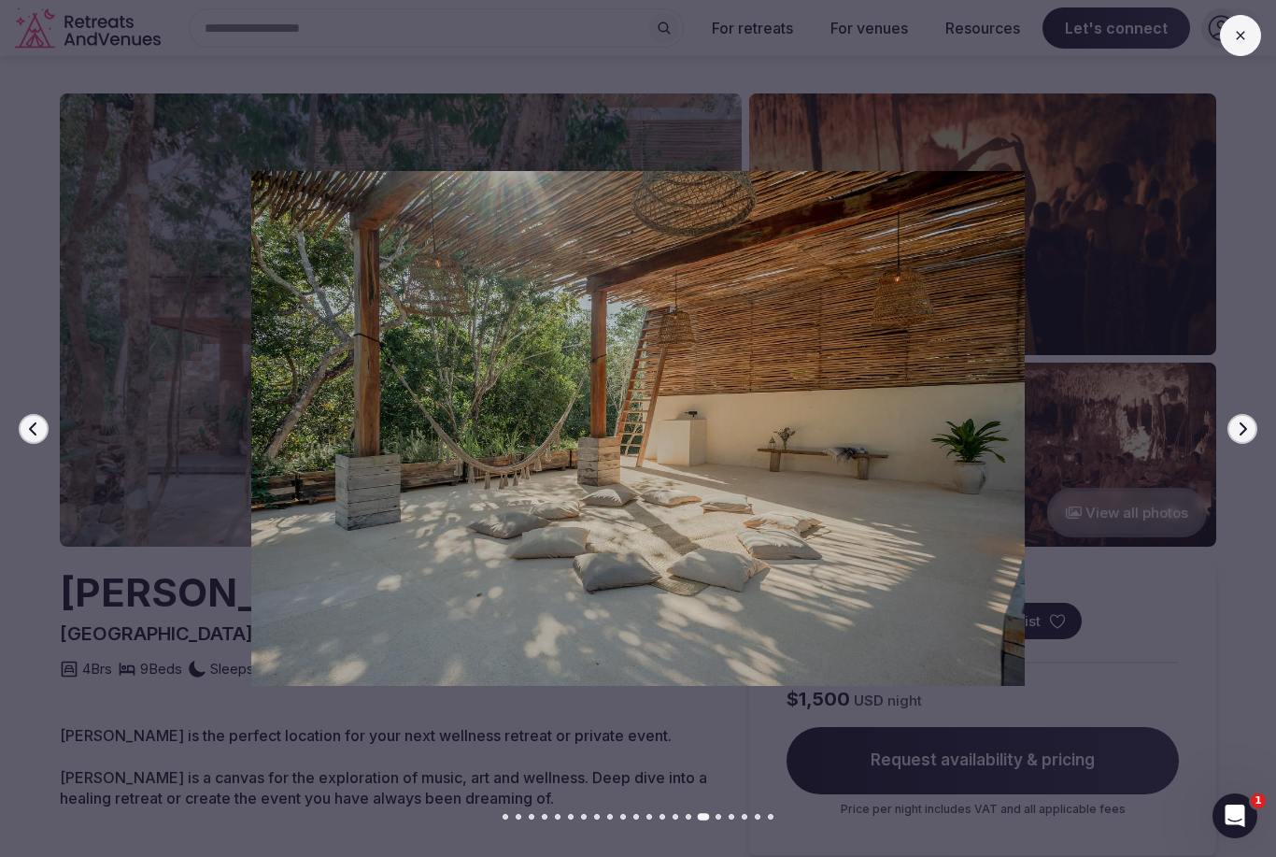
click at [1238, 439] on button "Next slide" at bounding box center [1243, 429] width 30 height 30
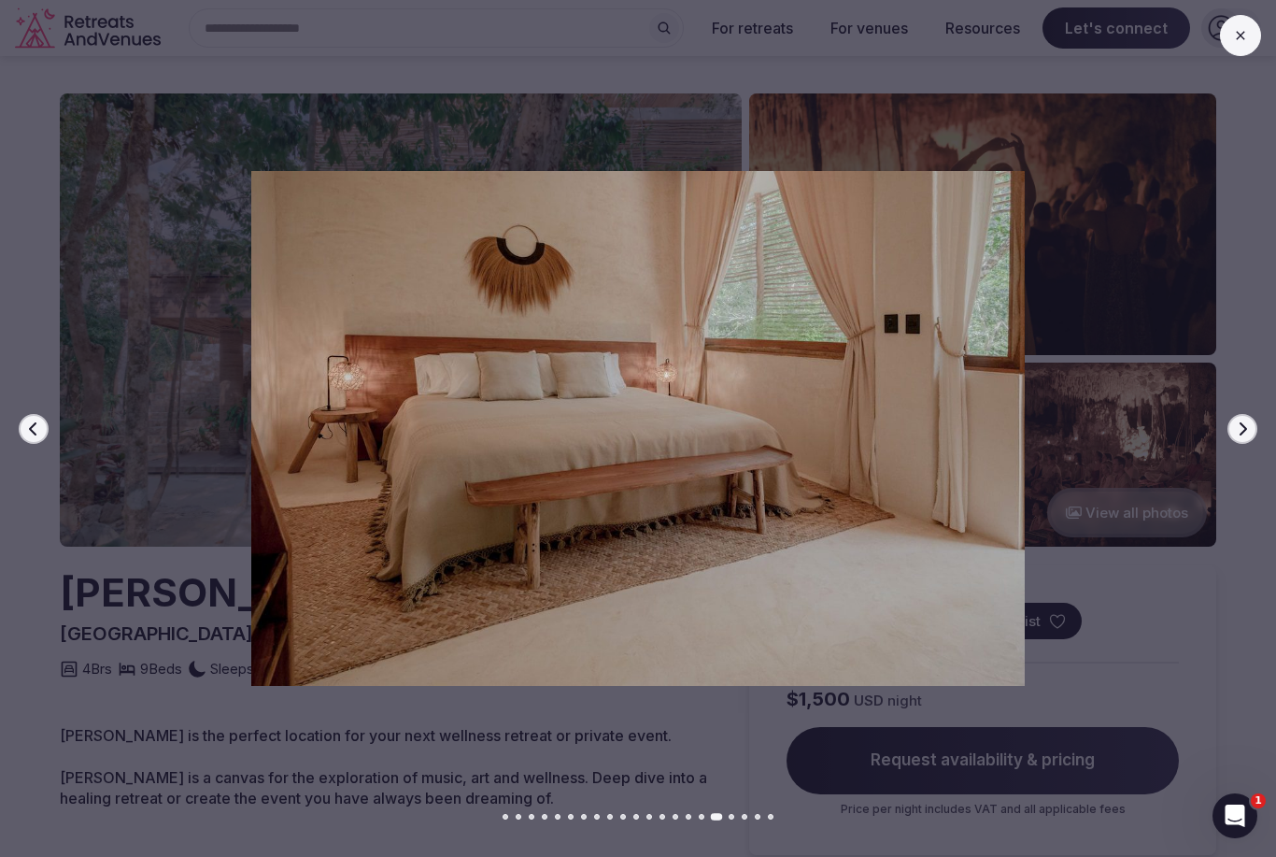
click at [1235, 444] on div at bounding box center [630, 428] width 1291 height 514
click at [1236, 433] on icon "button" at bounding box center [1242, 428] width 15 height 15
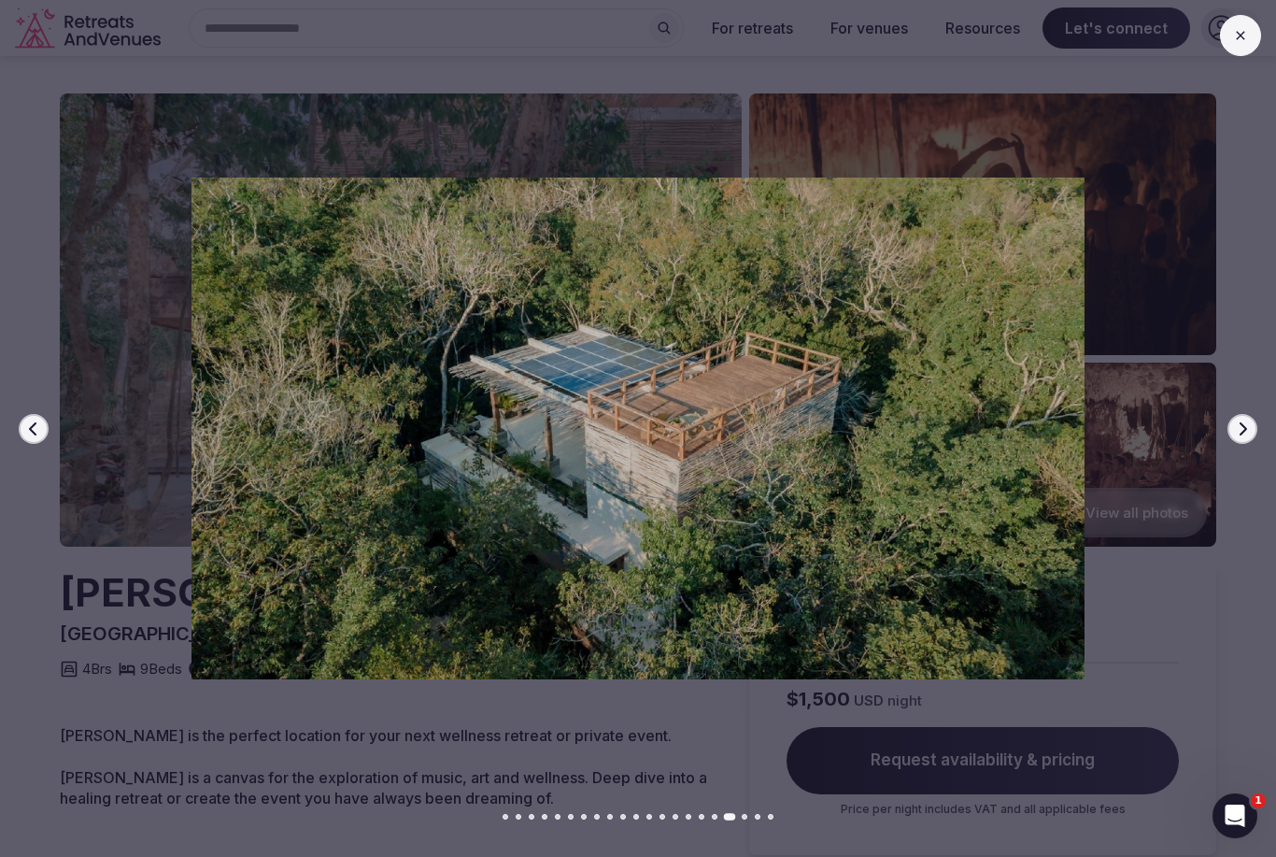
click at [1240, 430] on icon "button" at bounding box center [1242, 428] width 15 height 15
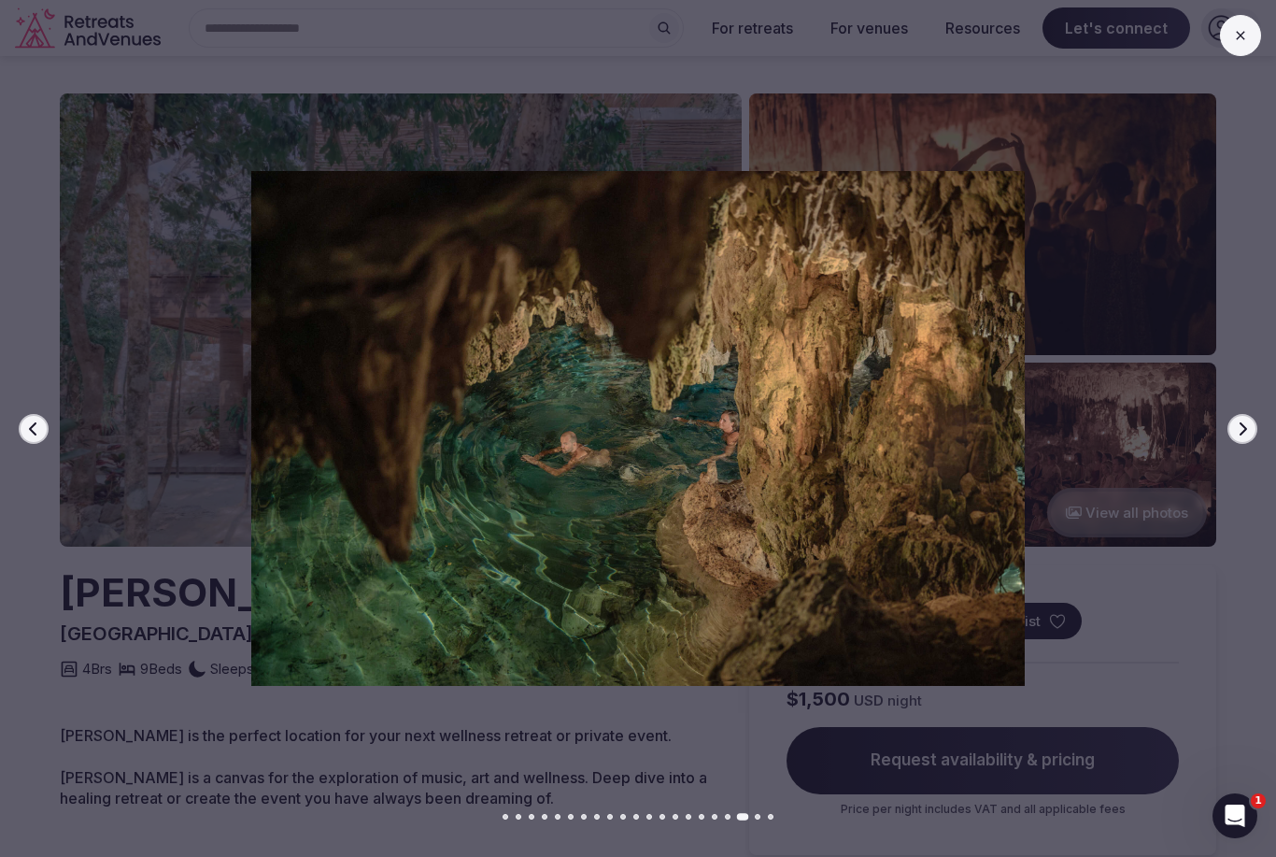
click at [1249, 425] on icon "button" at bounding box center [1242, 428] width 15 height 15
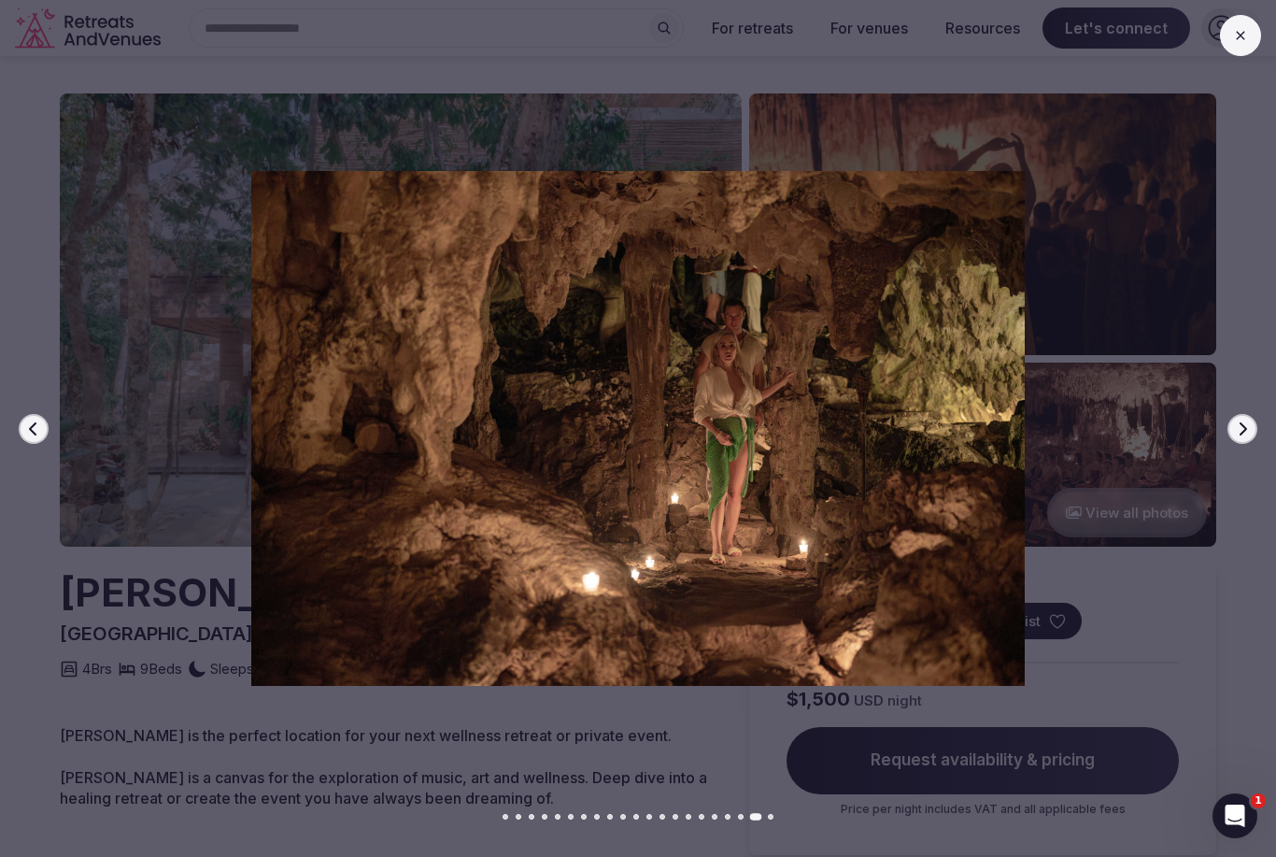
click at [1246, 428] on icon "button" at bounding box center [1243, 427] width 7 height 13
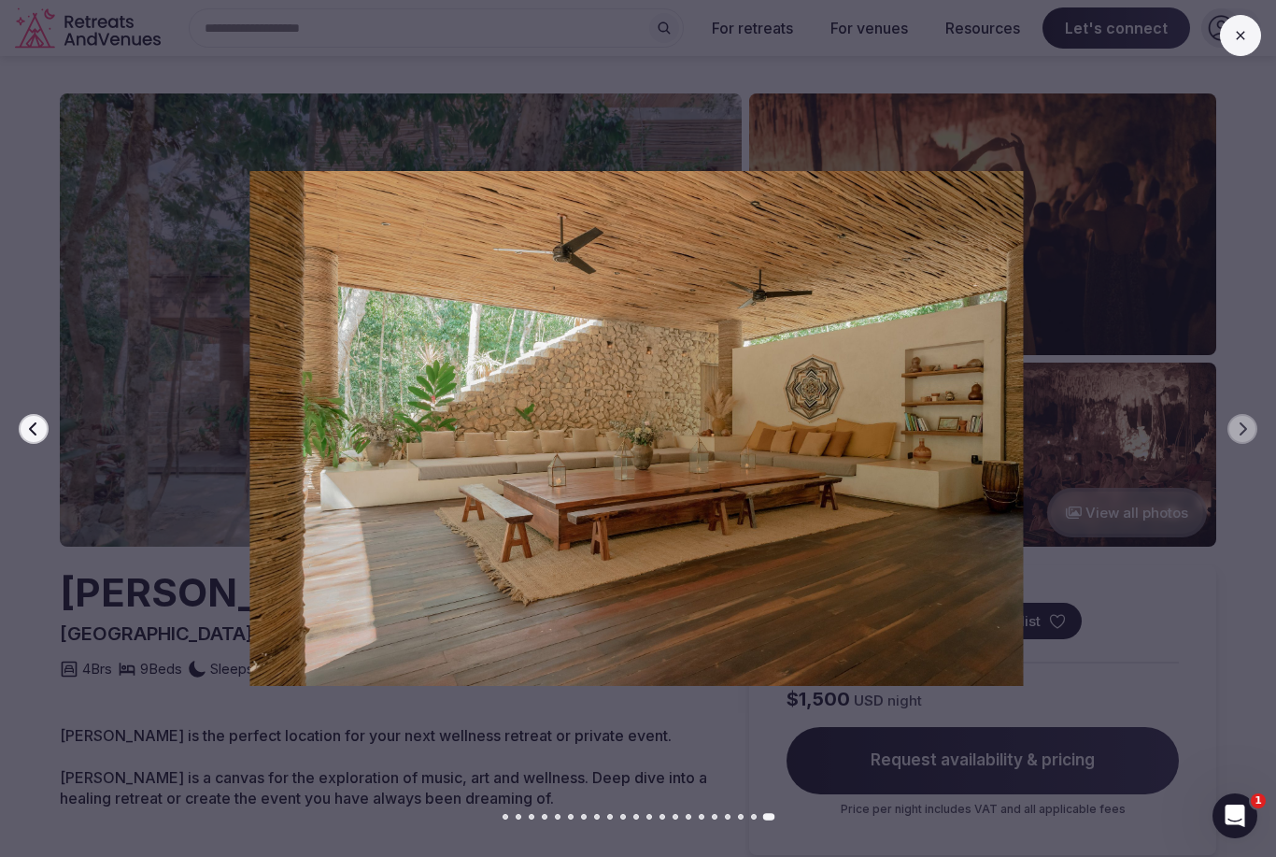
click at [1258, 434] on div at bounding box center [628, 428] width 1291 height 514
click at [1258, 433] on div at bounding box center [630, 428] width 1291 height 514
click at [1235, 413] on div at bounding box center [630, 428] width 1291 height 514
click at [1235, 35] on icon at bounding box center [1240, 35] width 15 height 15
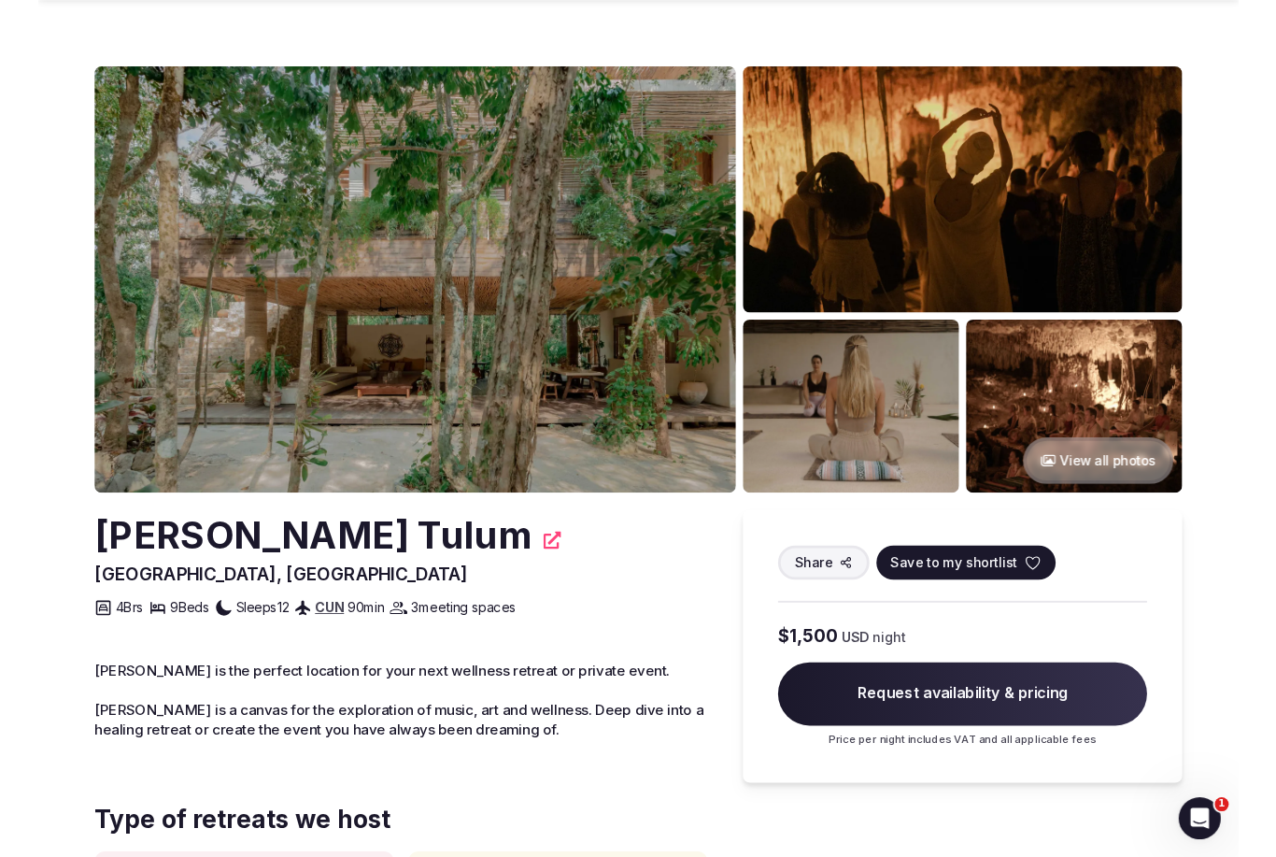
scroll to position [1039, 0]
